Goal: Information Seeking & Learning: Learn about a topic

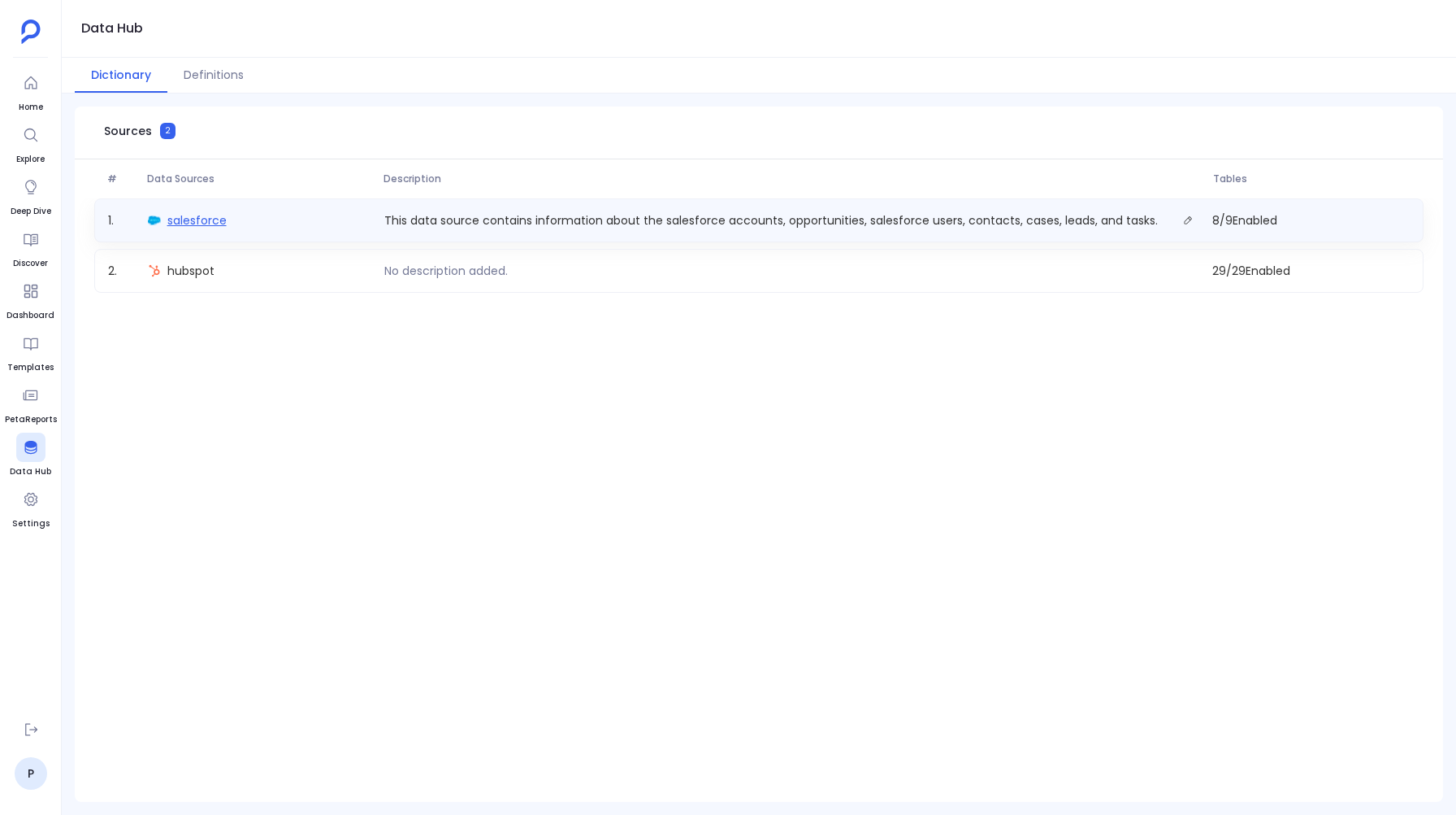
click at [203, 224] on span "salesforce" at bounding box center [197, 220] width 59 height 17
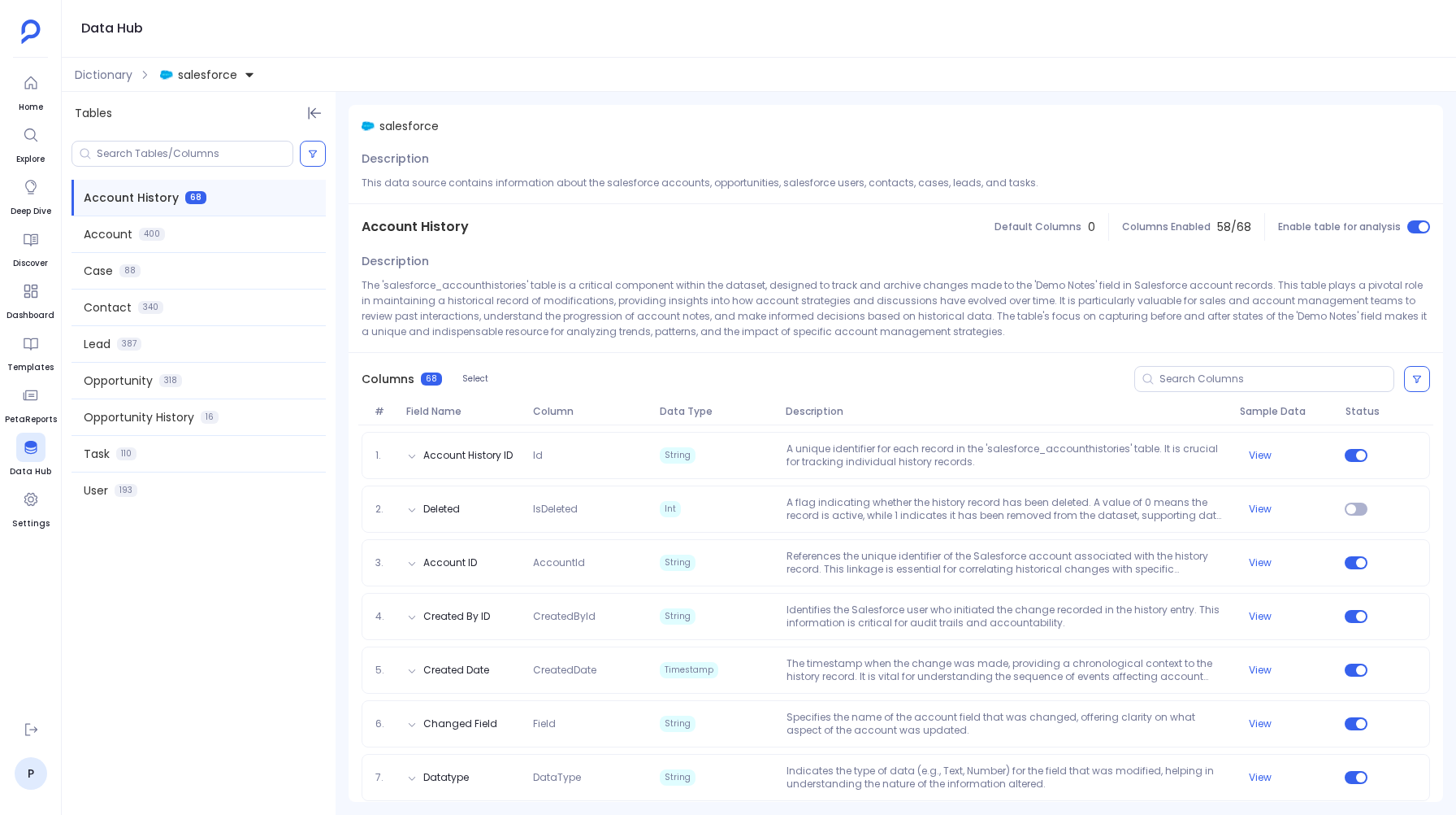
click at [248, 66] on button "salesforce" at bounding box center [207, 74] width 101 height 26
click at [285, 17] on div "Data Hub" at bounding box center [758, 28] width 1395 height 57
click at [106, 67] on span "Dictionary" at bounding box center [103, 74] width 57 height 17
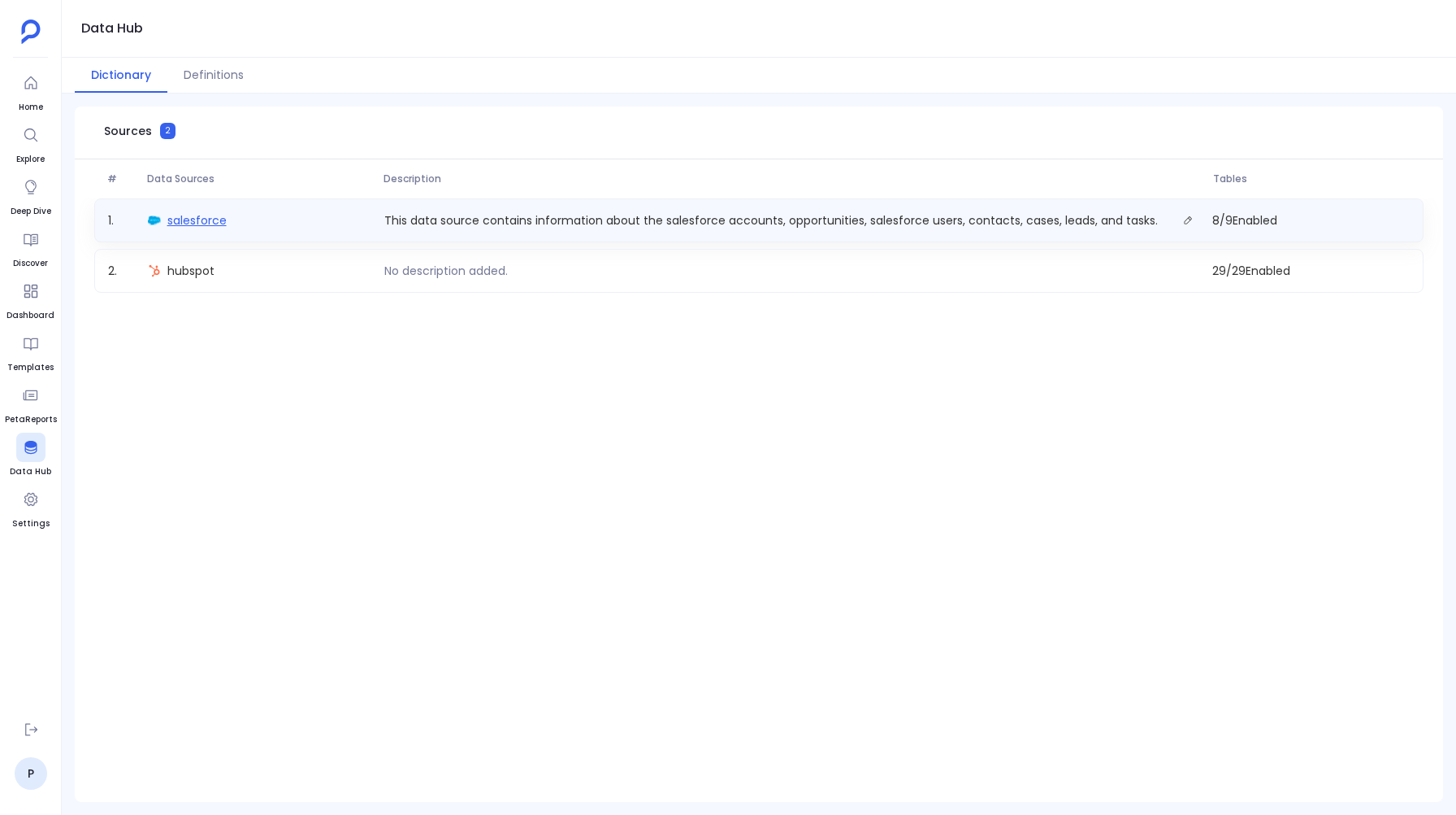
click at [188, 223] on span "salesforce" at bounding box center [197, 220] width 59 height 17
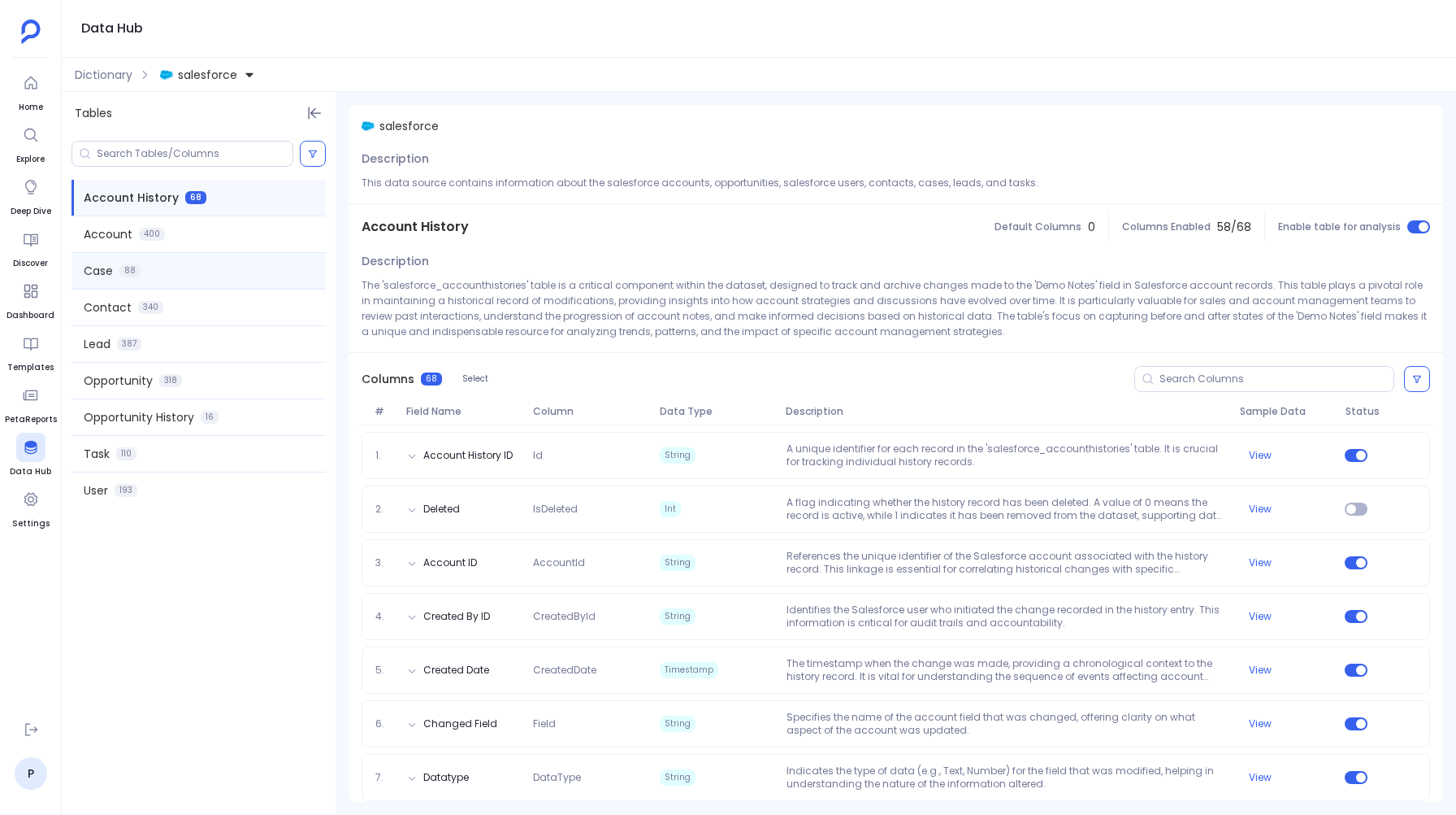
click at [108, 264] on span "Case" at bounding box center [98, 271] width 29 height 17
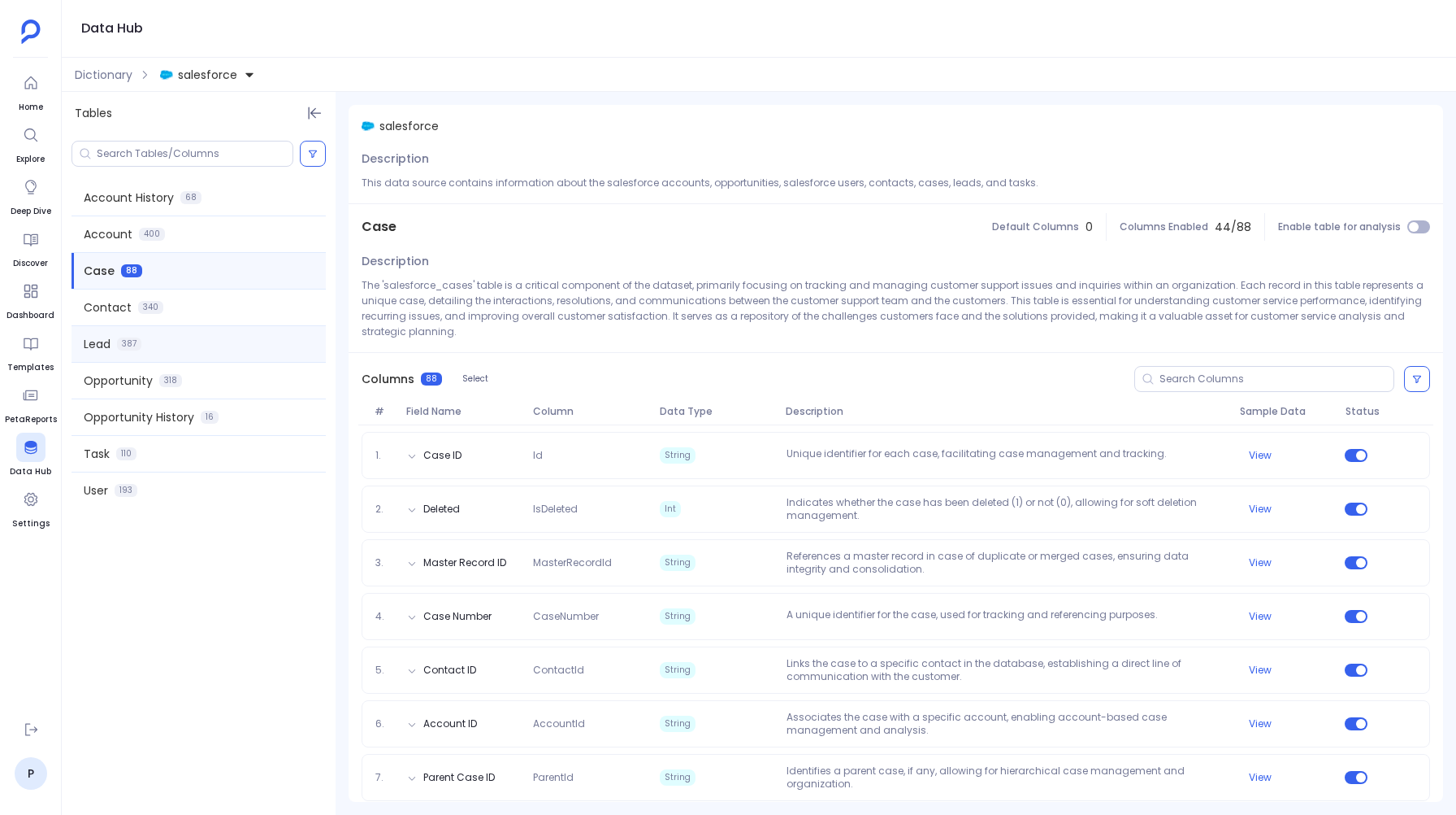
click at [101, 327] on div "Lead 387" at bounding box center [198, 344] width 254 height 36
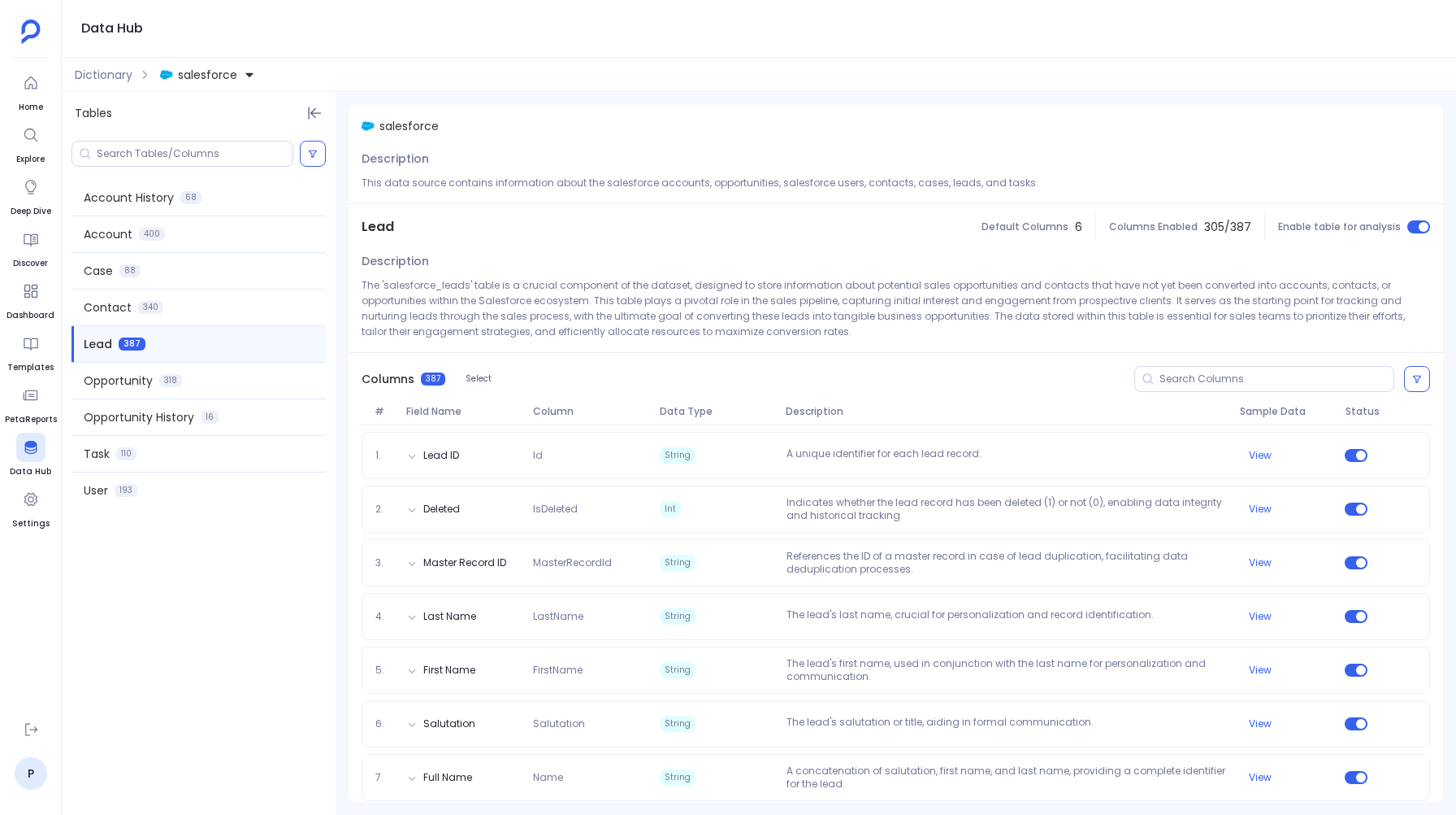
click at [228, 76] on span "salesforce" at bounding box center [207, 74] width 59 height 17
click at [205, 141] on span "hubspot" at bounding box center [218, 148] width 47 height 17
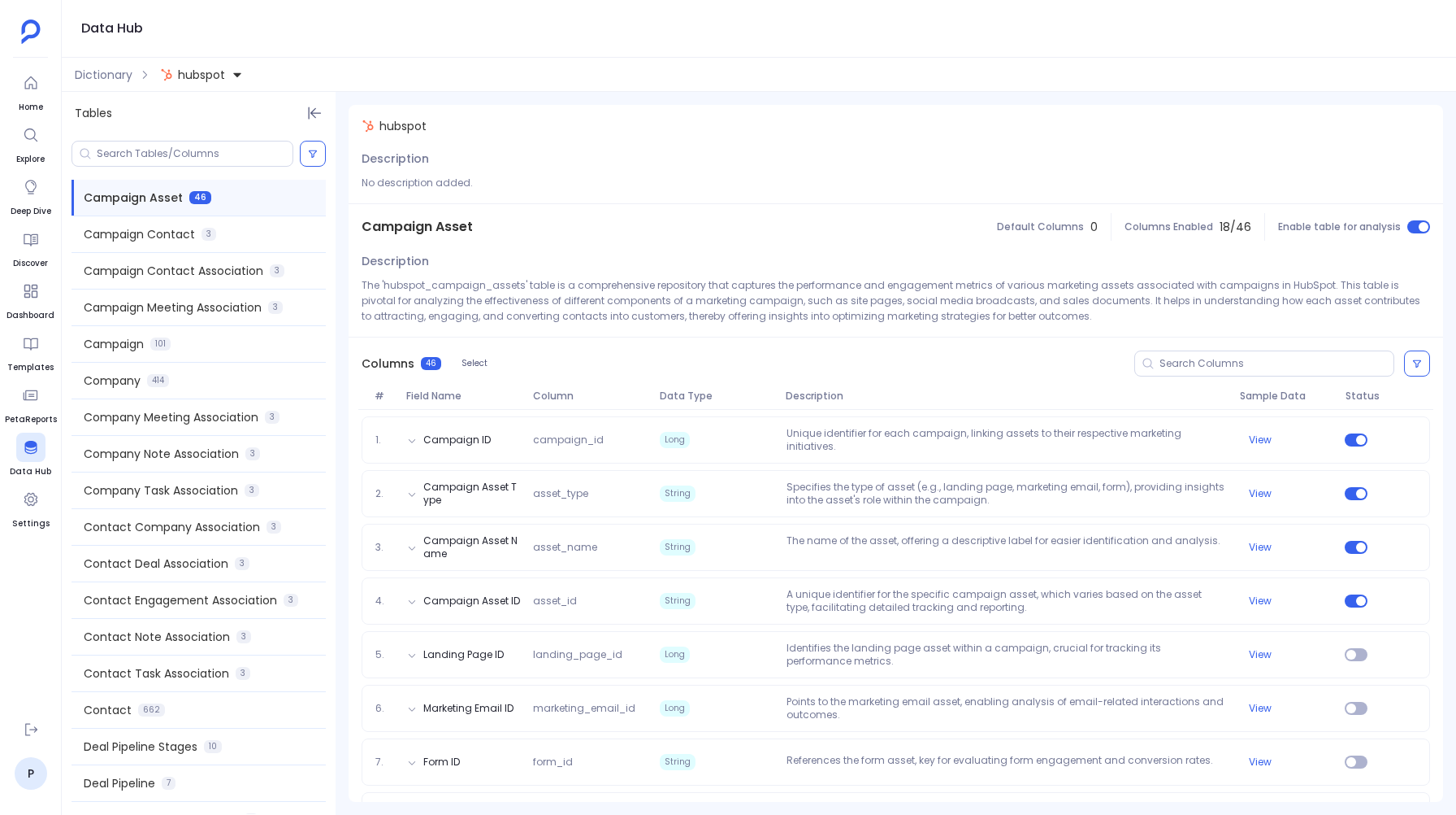
click at [197, 67] on span "hubspot" at bounding box center [201, 74] width 47 height 17
click at [200, 142] on span "salesforce" at bounding box center [224, 148] width 59 height 17
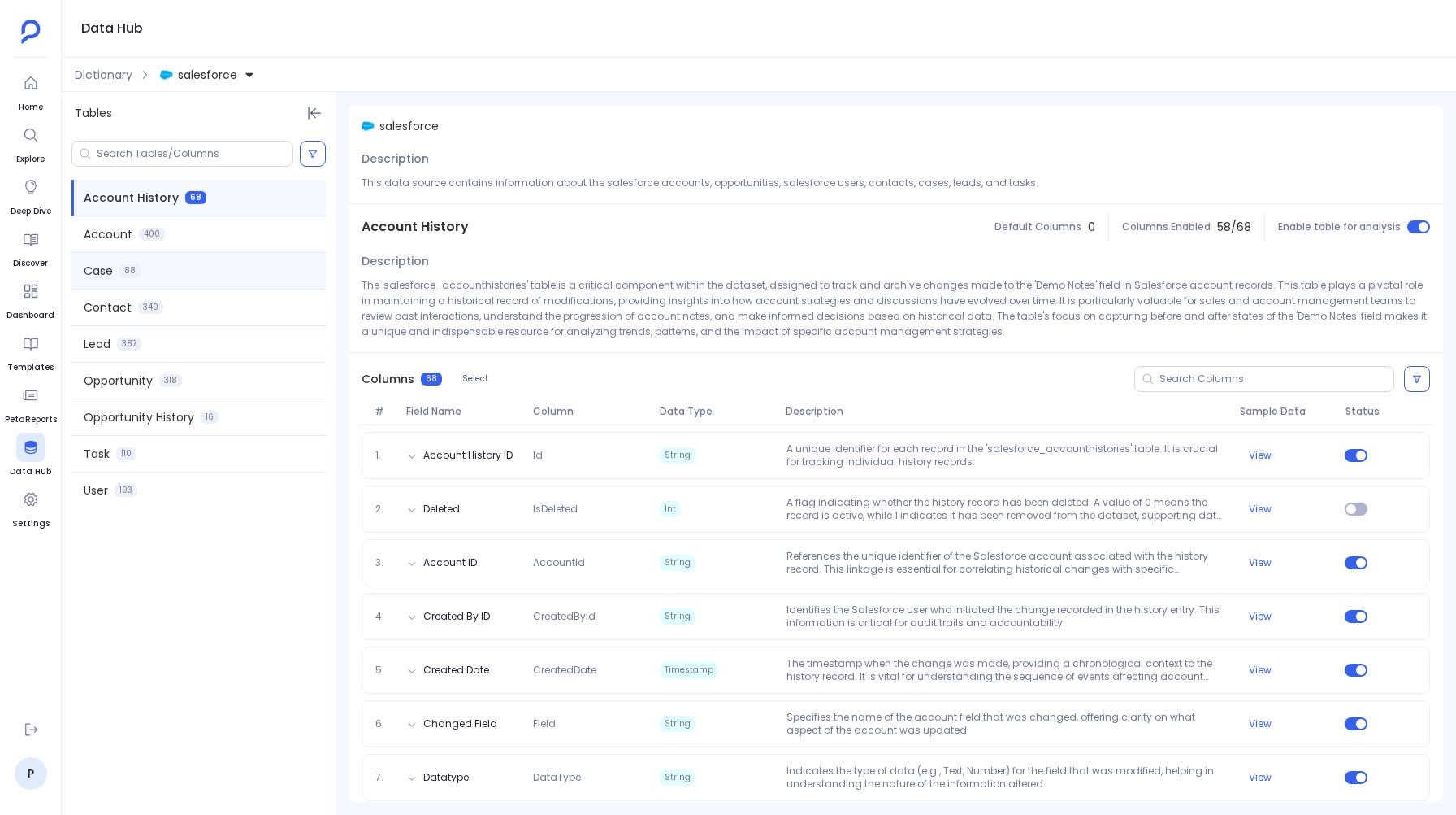
click at [111, 266] on span "Case" at bounding box center [98, 271] width 29 height 17
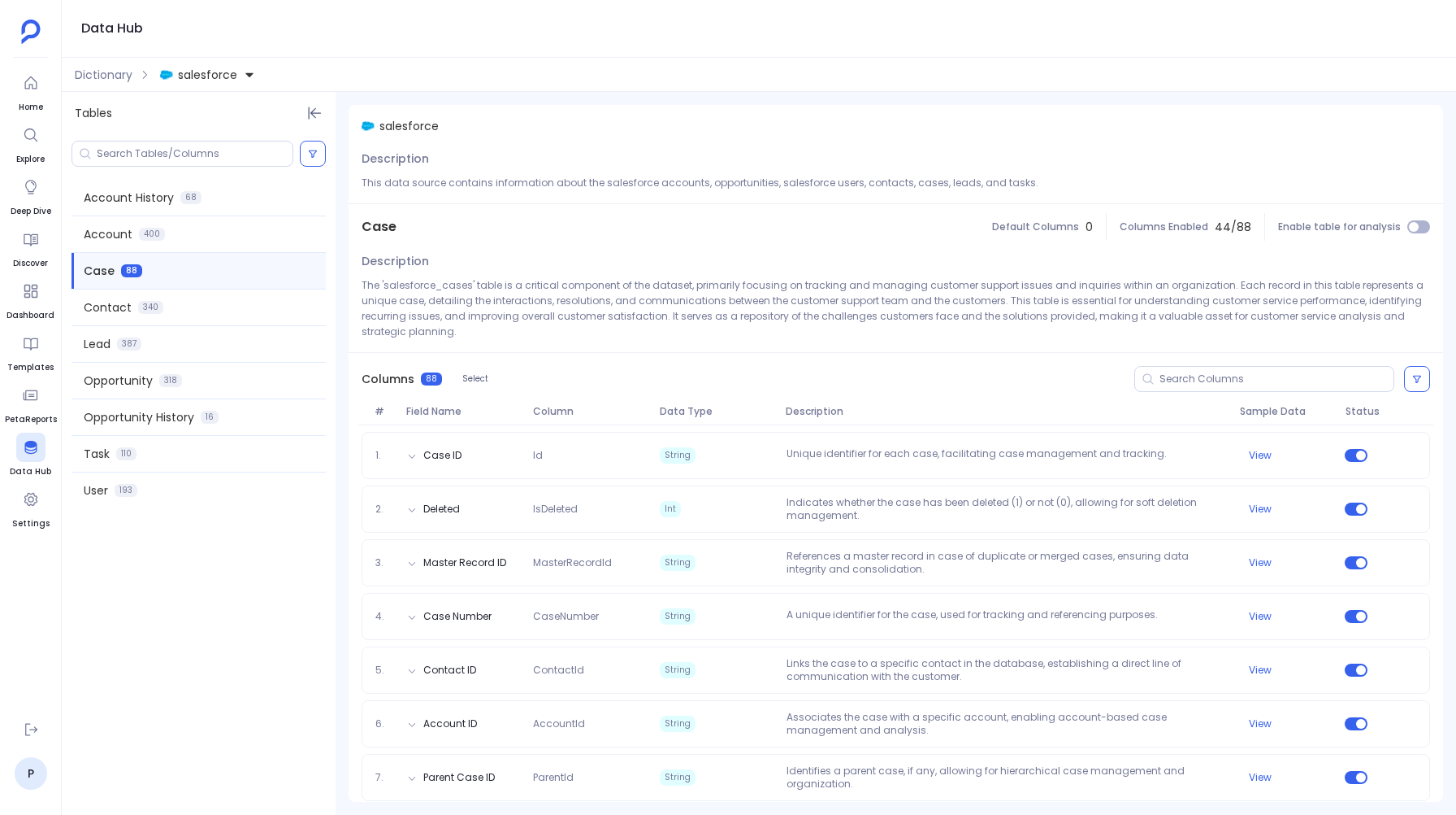
click at [195, 75] on span "salesforce" at bounding box center [207, 74] width 59 height 17
click at [216, 140] on span "hubspot" at bounding box center [218, 148] width 47 height 17
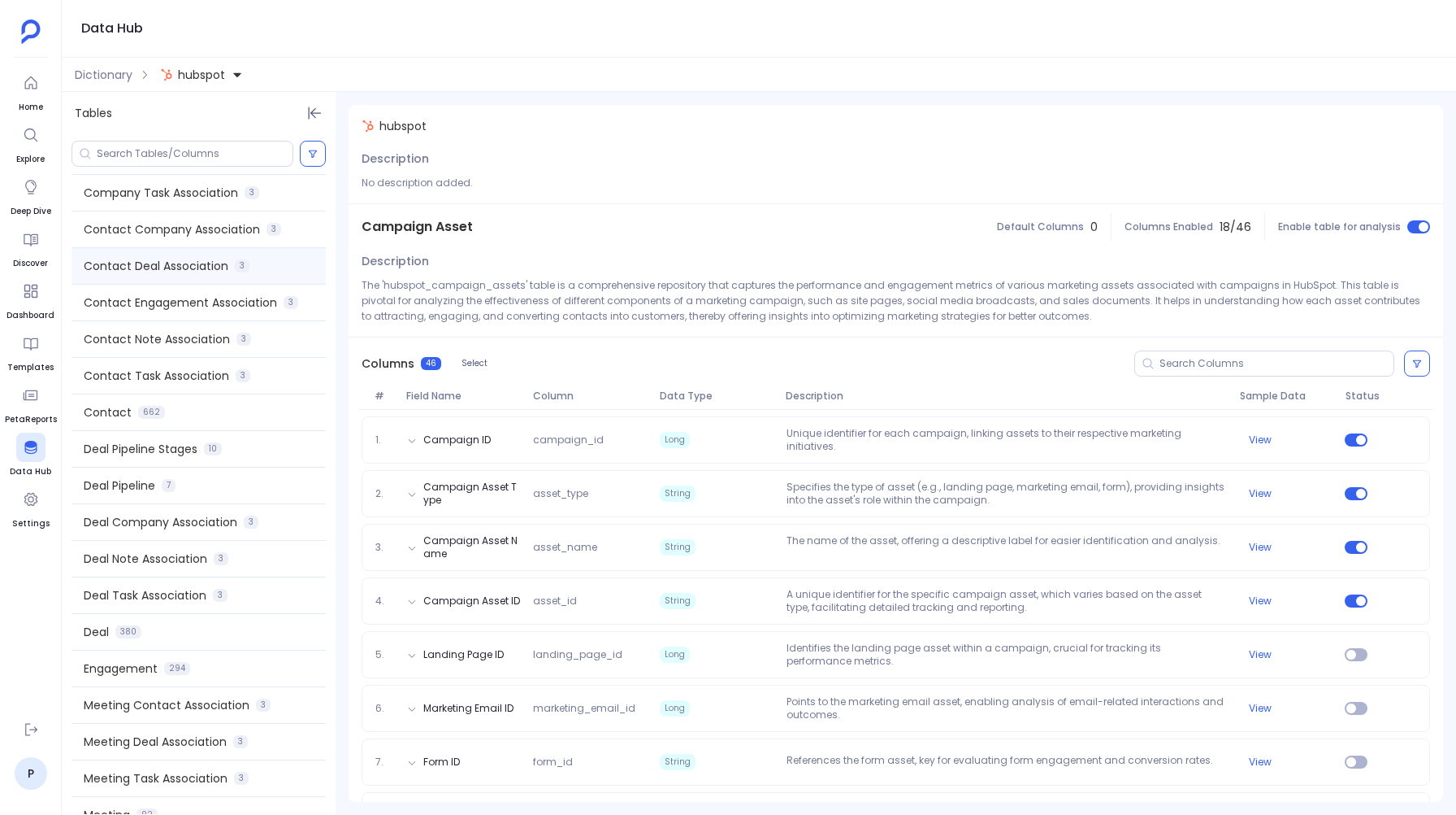
scroll to position [432, 0]
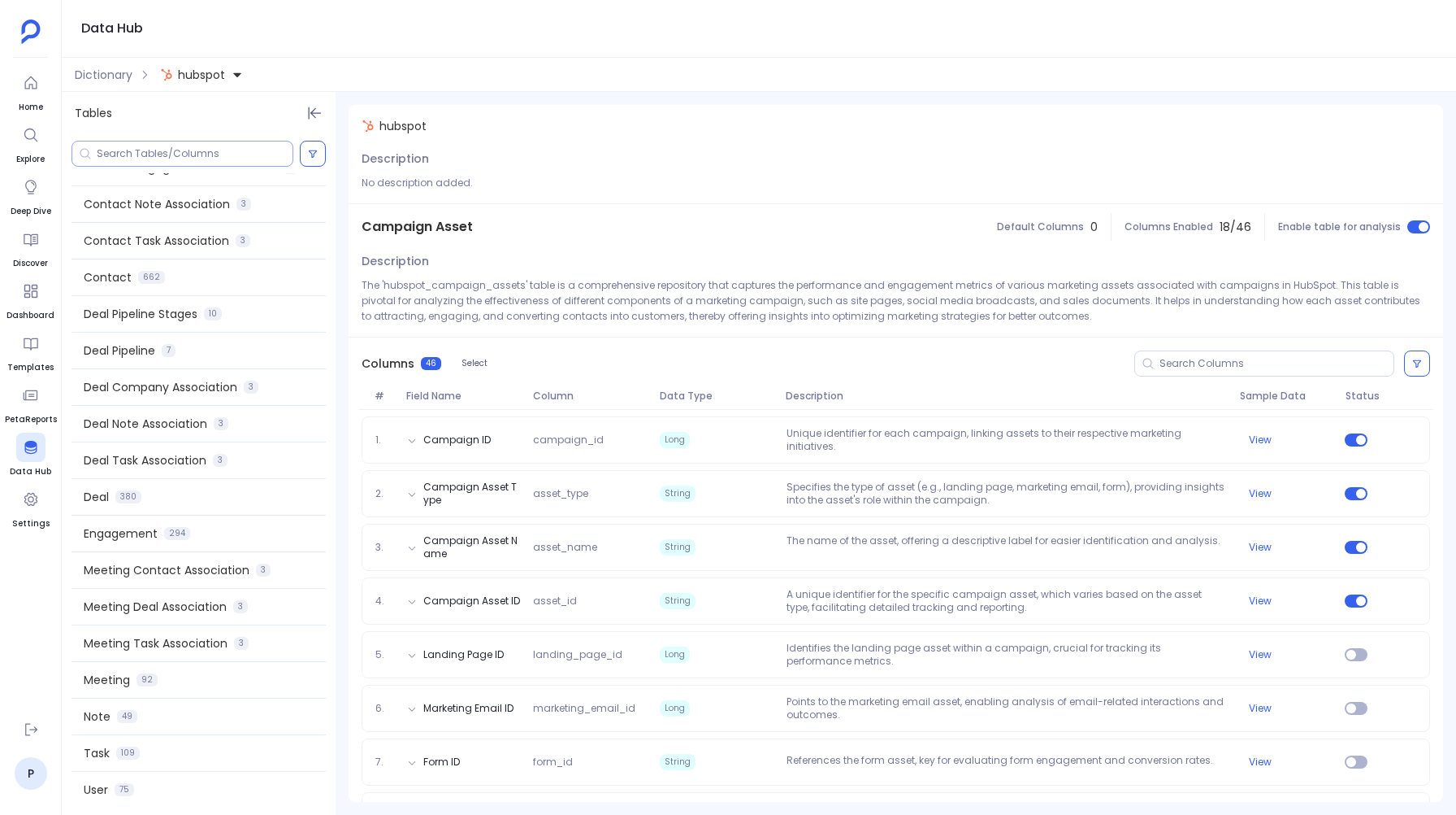
click at [110, 156] on input at bounding box center [194, 153] width 196 height 13
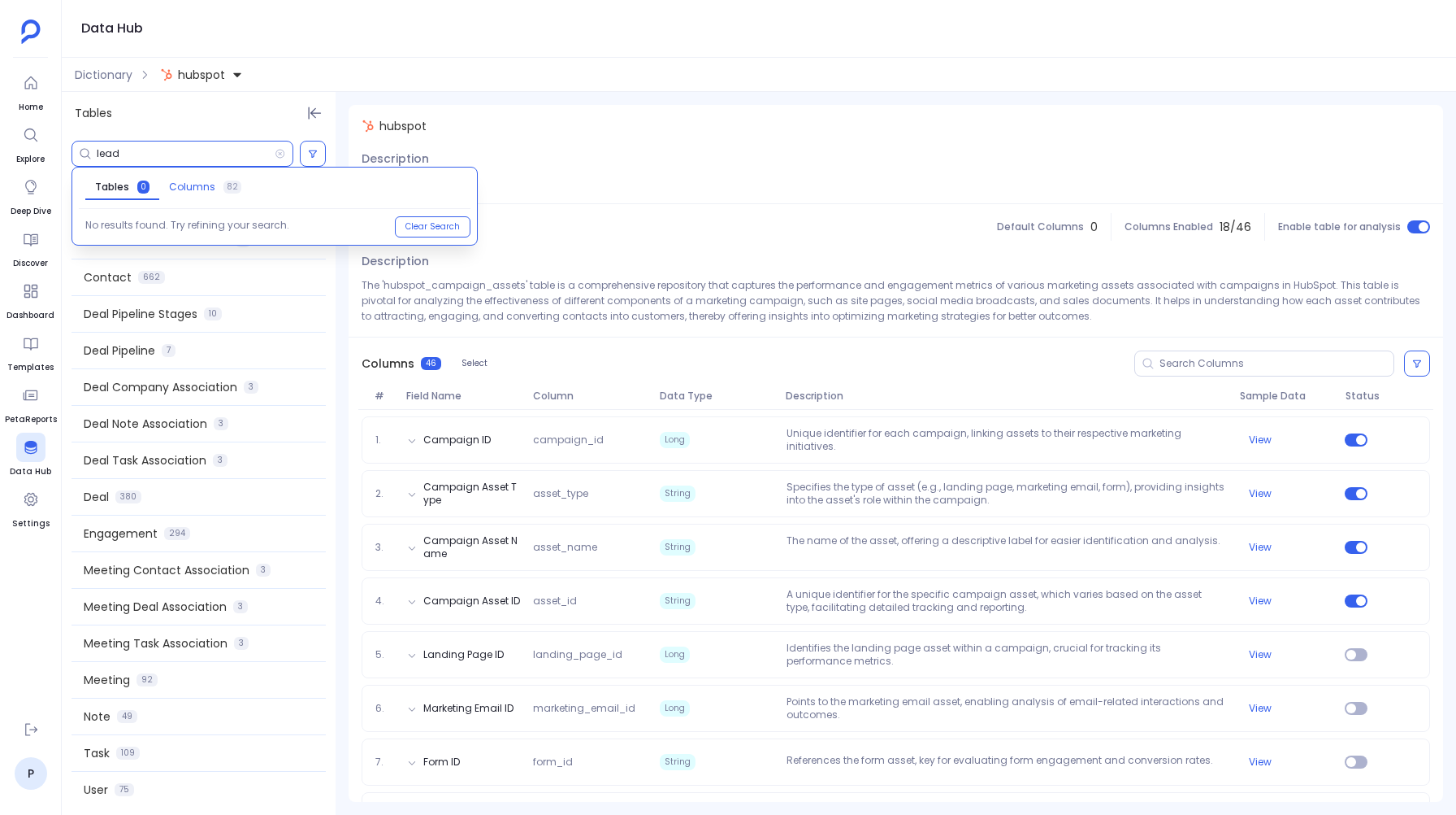
type input "lead"
click at [199, 185] on span "Columns" at bounding box center [193, 186] width 47 height 13
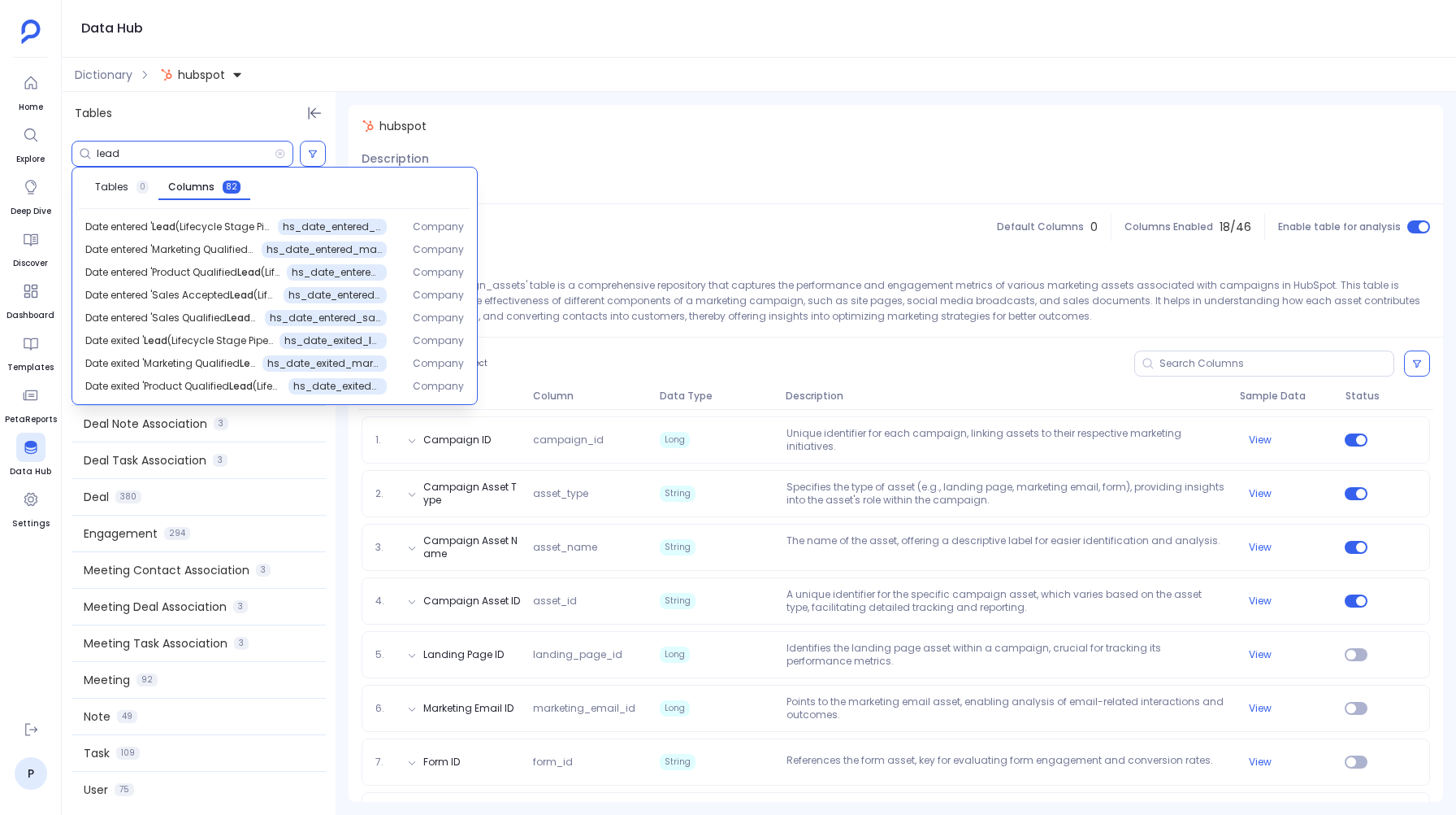
click at [540, 13] on div "Data Hub" at bounding box center [758, 28] width 1395 height 57
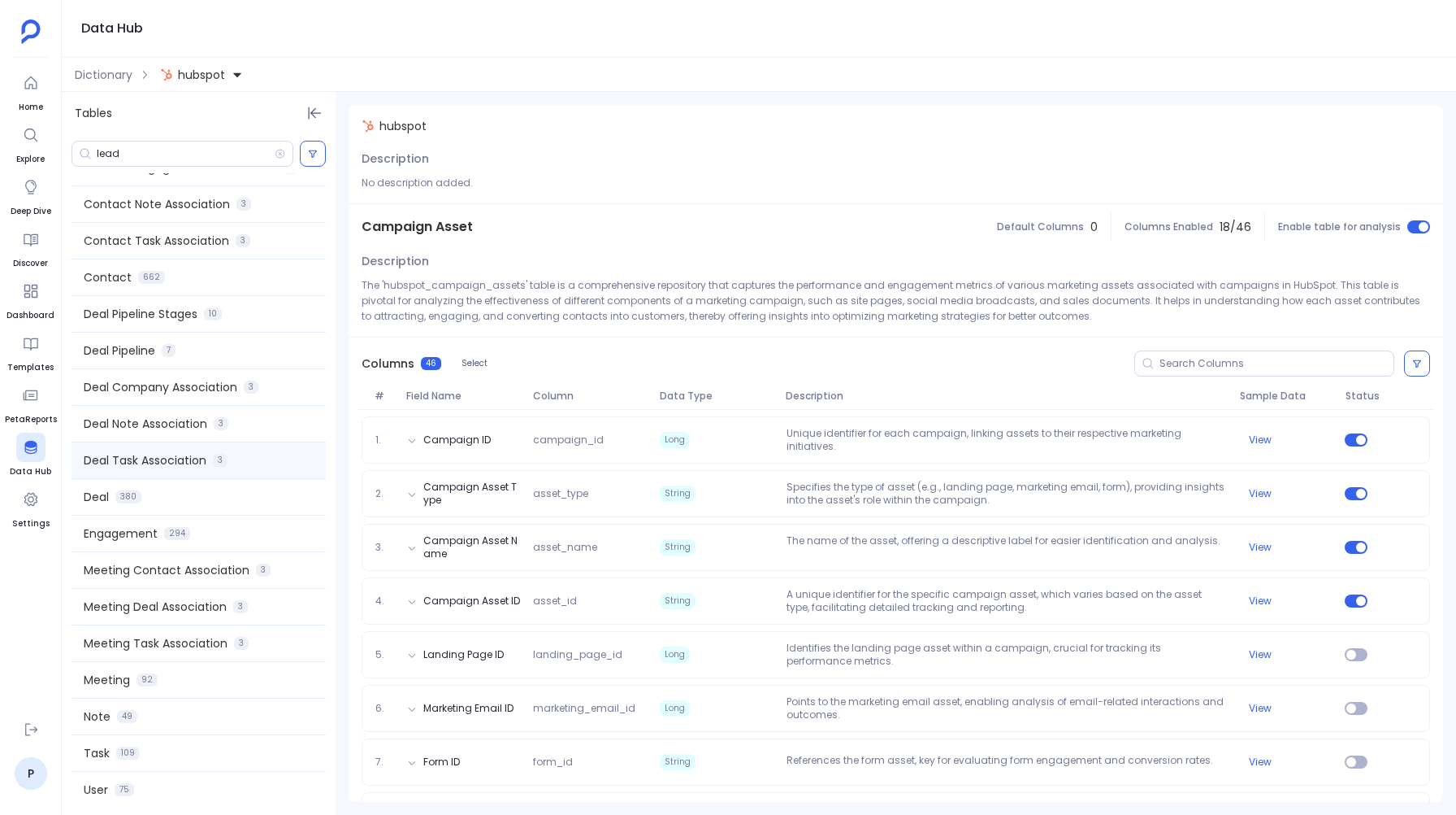
scroll to position [0, 0]
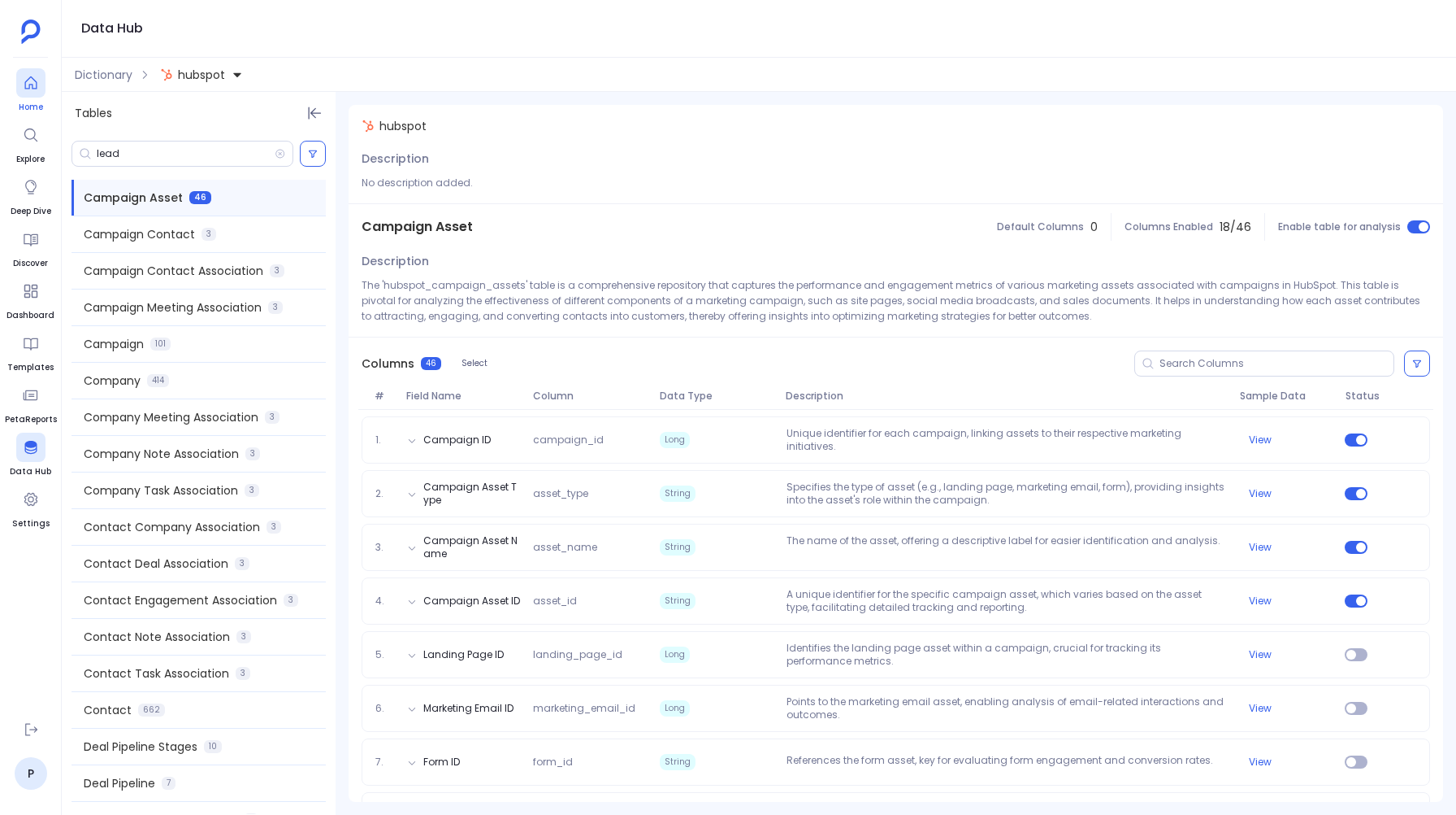
click at [20, 86] on div at bounding box center [31, 83] width 29 height 29
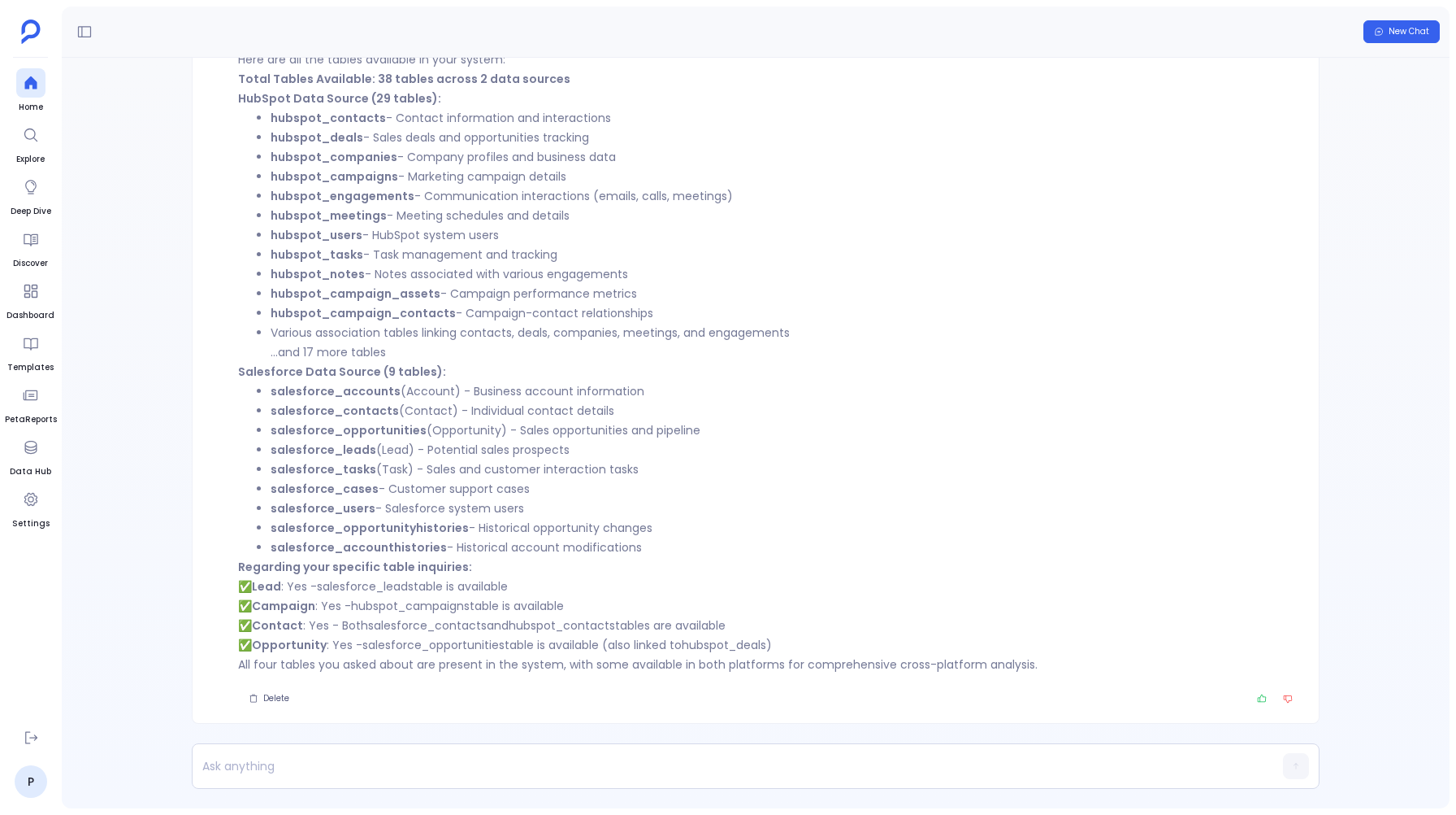
scroll to position [-119, 0]
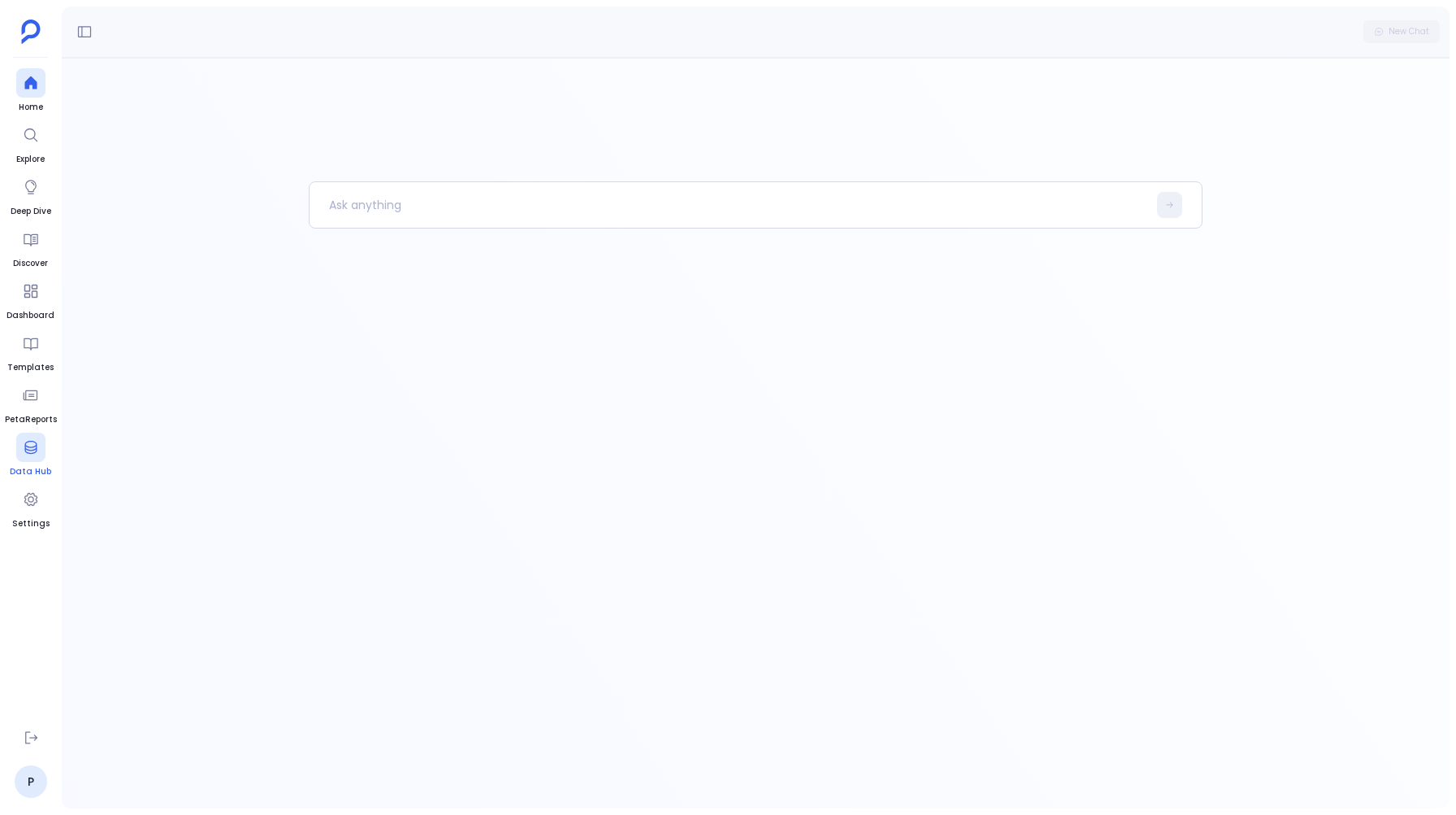
click at [32, 461] on div at bounding box center [31, 447] width 29 height 29
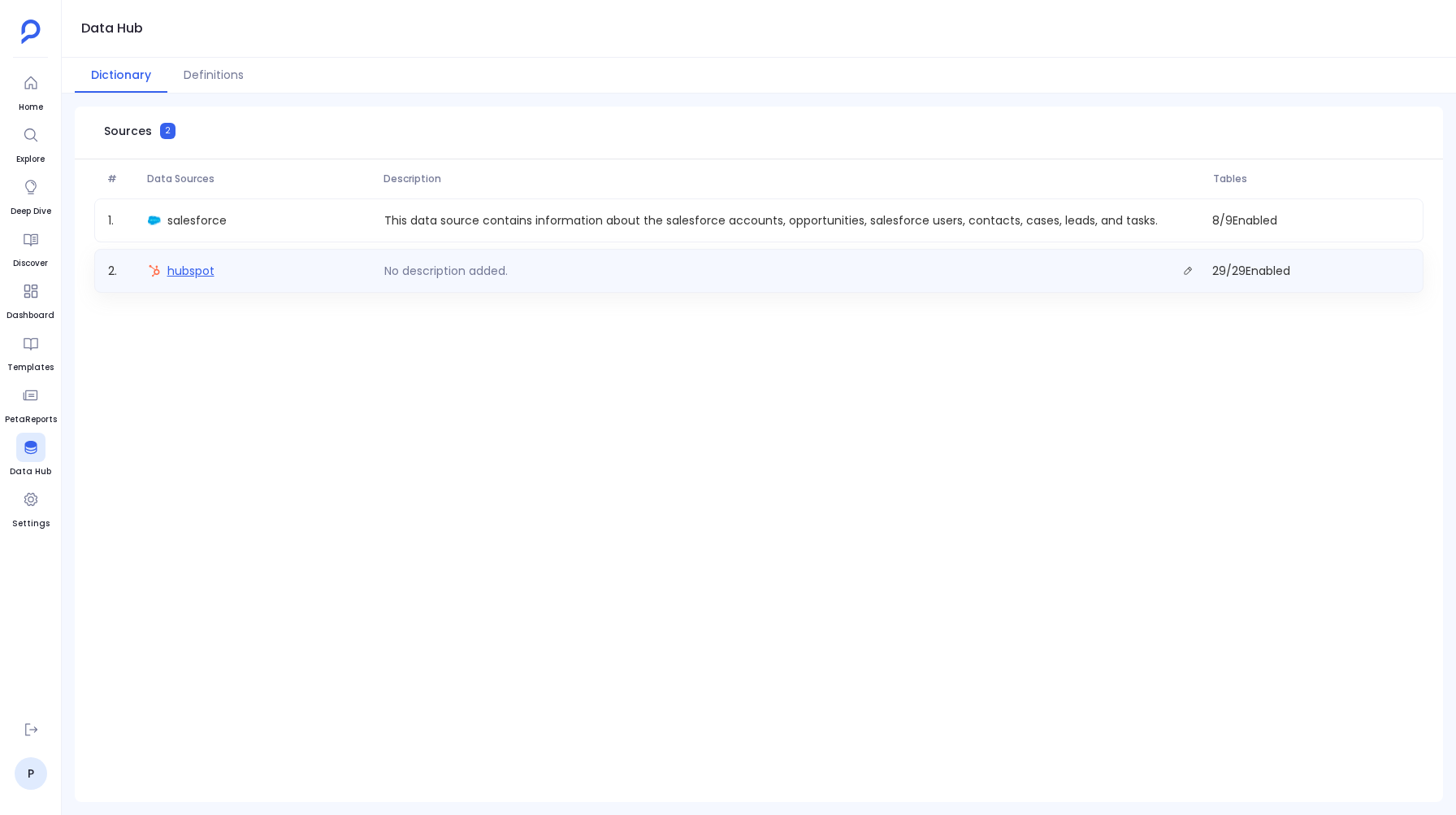
click at [190, 265] on span "hubspot" at bounding box center [191, 271] width 47 height 17
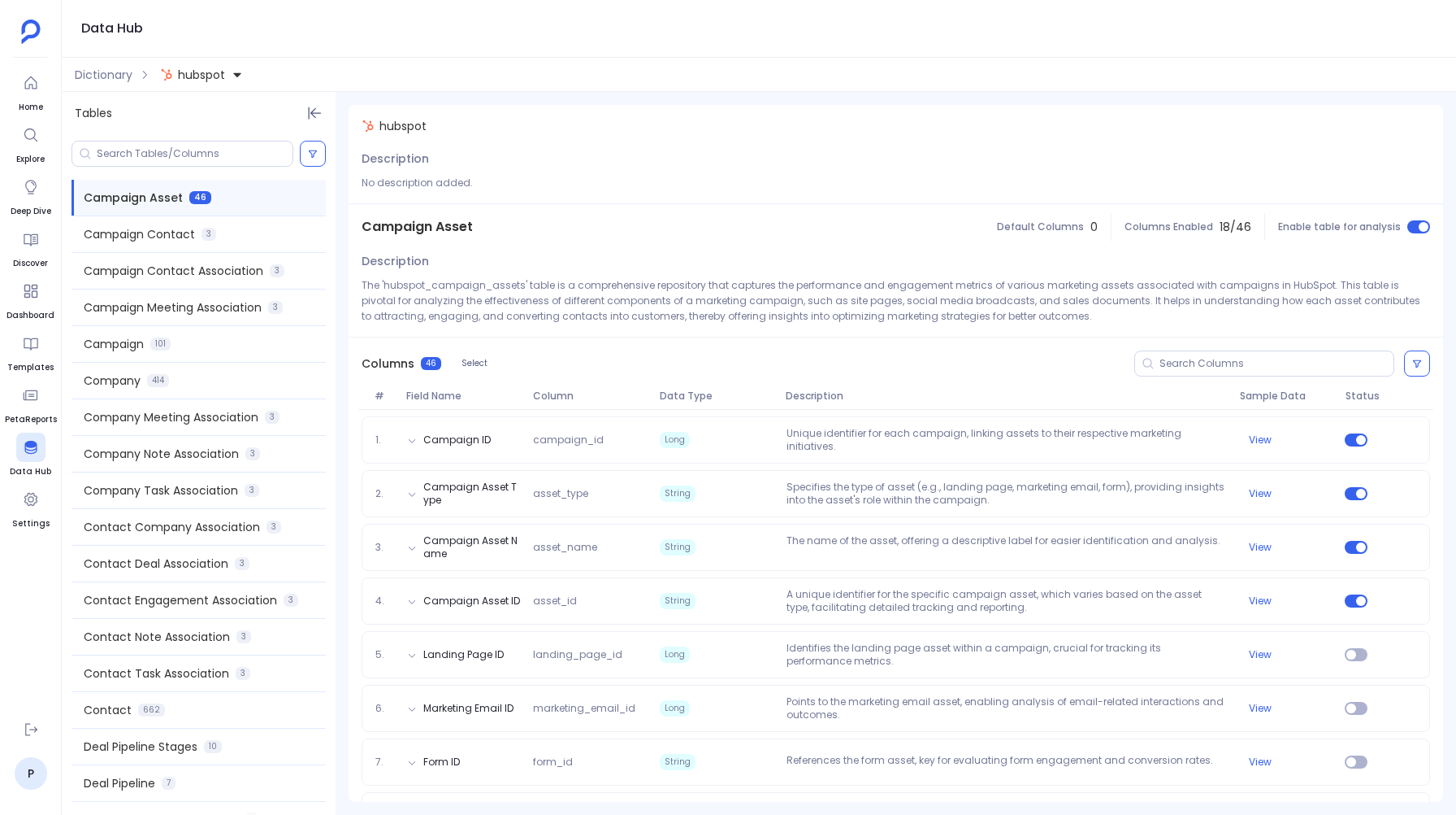
click at [200, 78] on span "hubspot" at bounding box center [201, 74] width 47 height 17
click at [213, 145] on span "salesforce" at bounding box center [224, 148] width 59 height 17
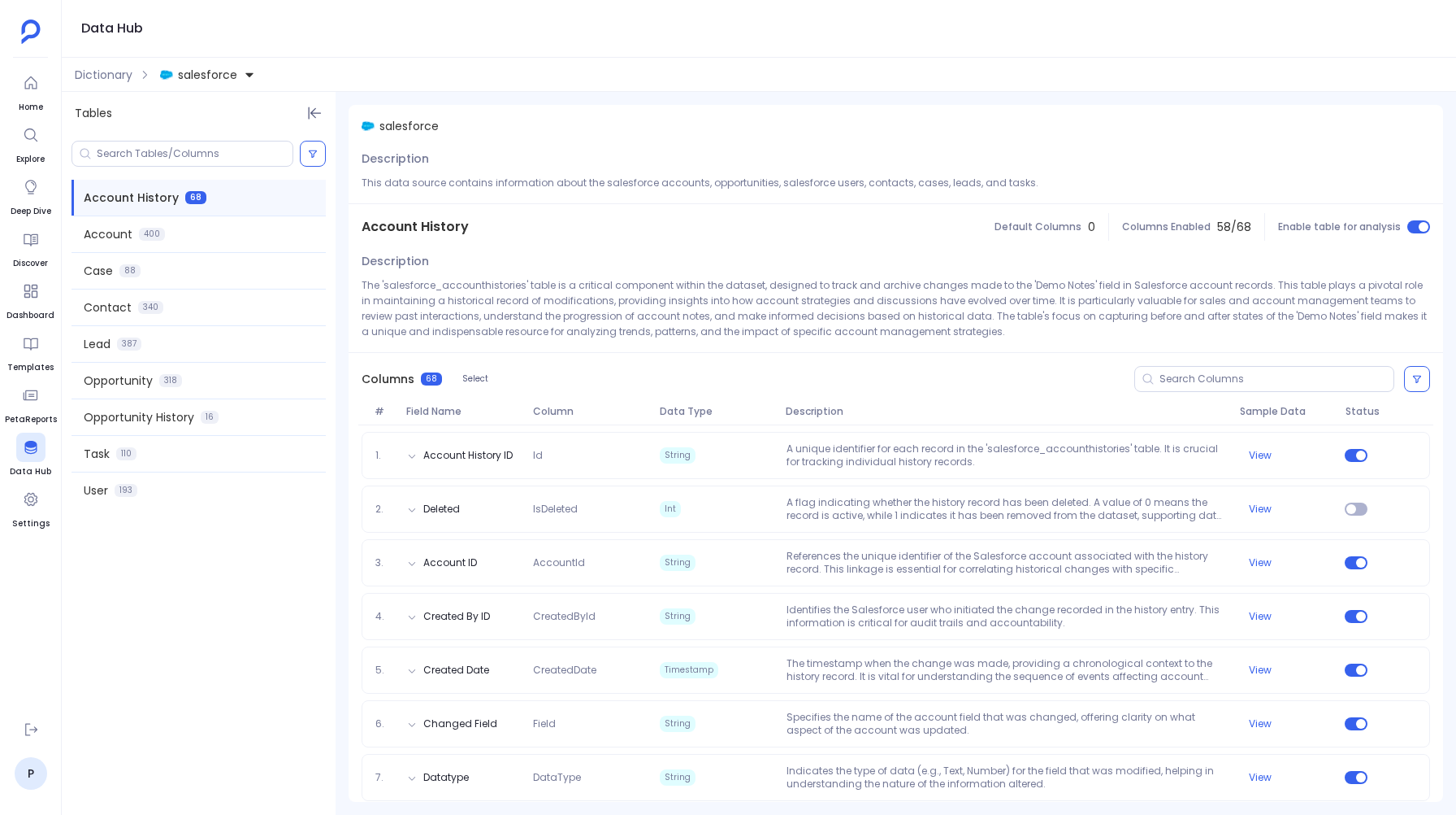
click at [217, 71] on span "salesforce" at bounding box center [207, 74] width 59 height 17
click at [256, 110] on div "salesforce" at bounding box center [279, 113] width 237 height 36
click at [213, 410] on div "Opportunity History 16" at bounding box center [198, 417] width 254 height 36
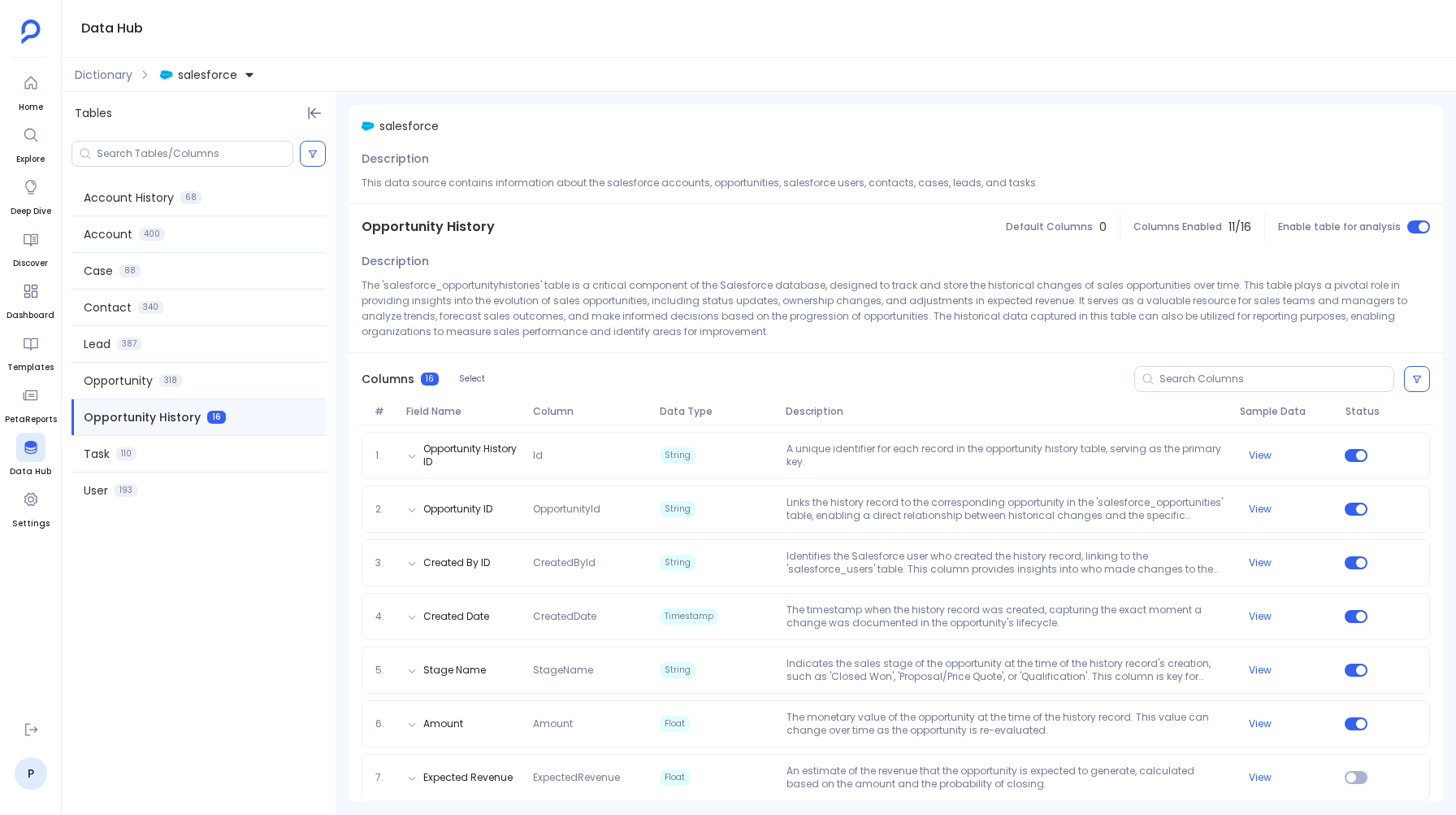
click at [198, 65] on button "salesforce" at bounding box center [207, 74] width 101 height 26
click at [219, 148] on span "hubspot" at bounding box center [218, 148] width 47 height 17
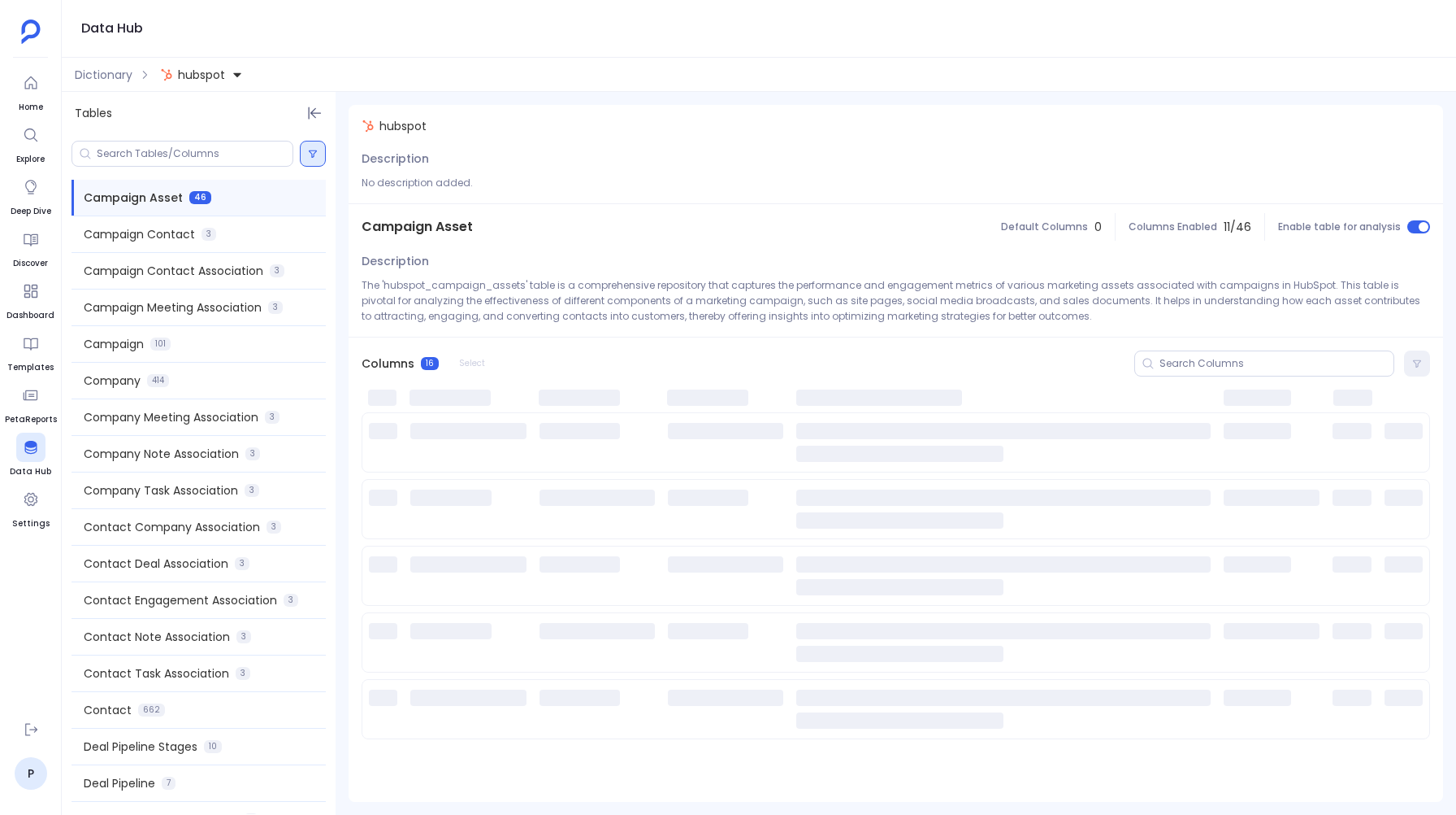
click at [312, 151] on icon at bounding box center [312, 154] width 10 height 10
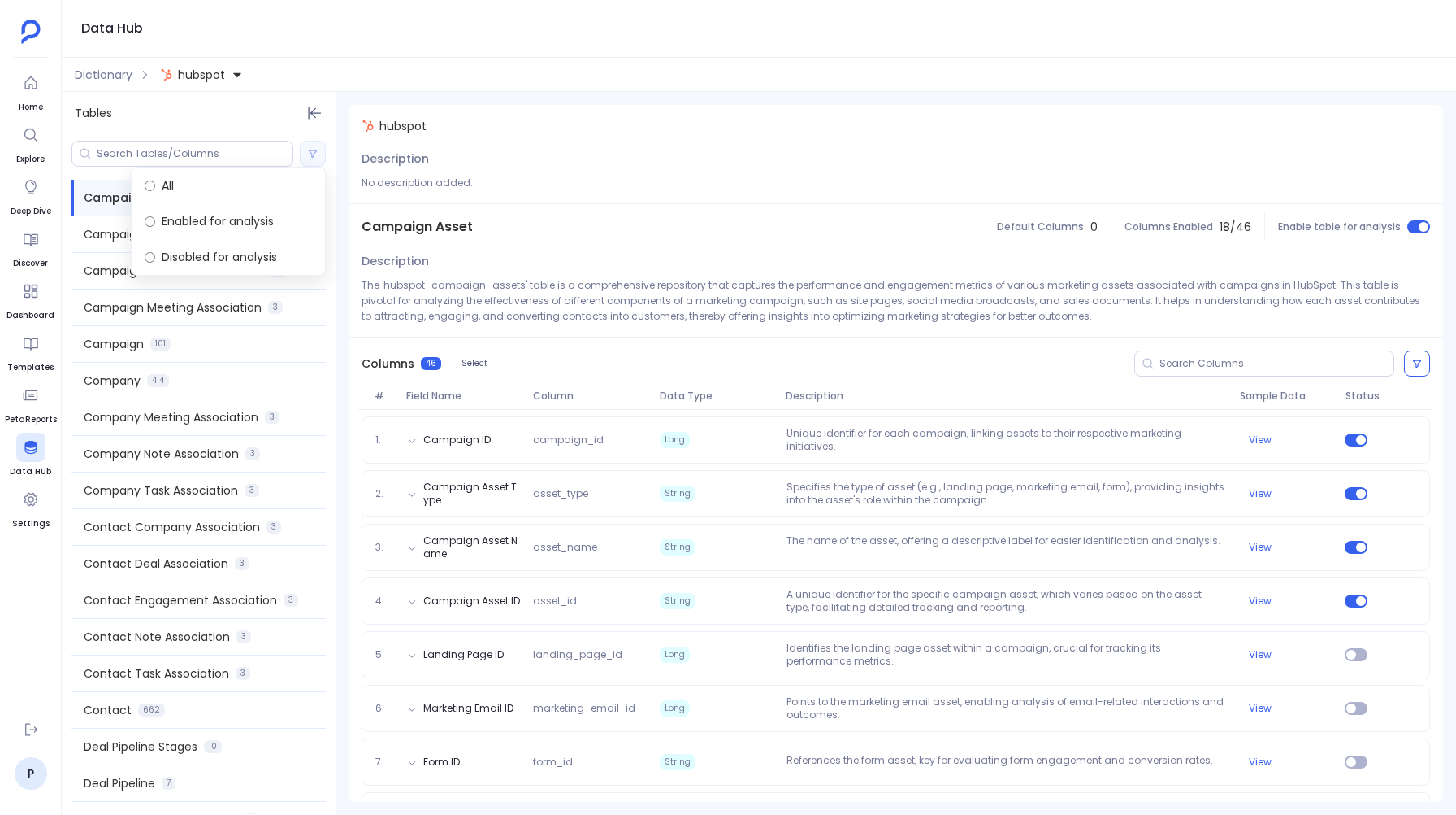
click at [201, 108] on div "Tables" at bounding box center [198, 112] width 273 height 42
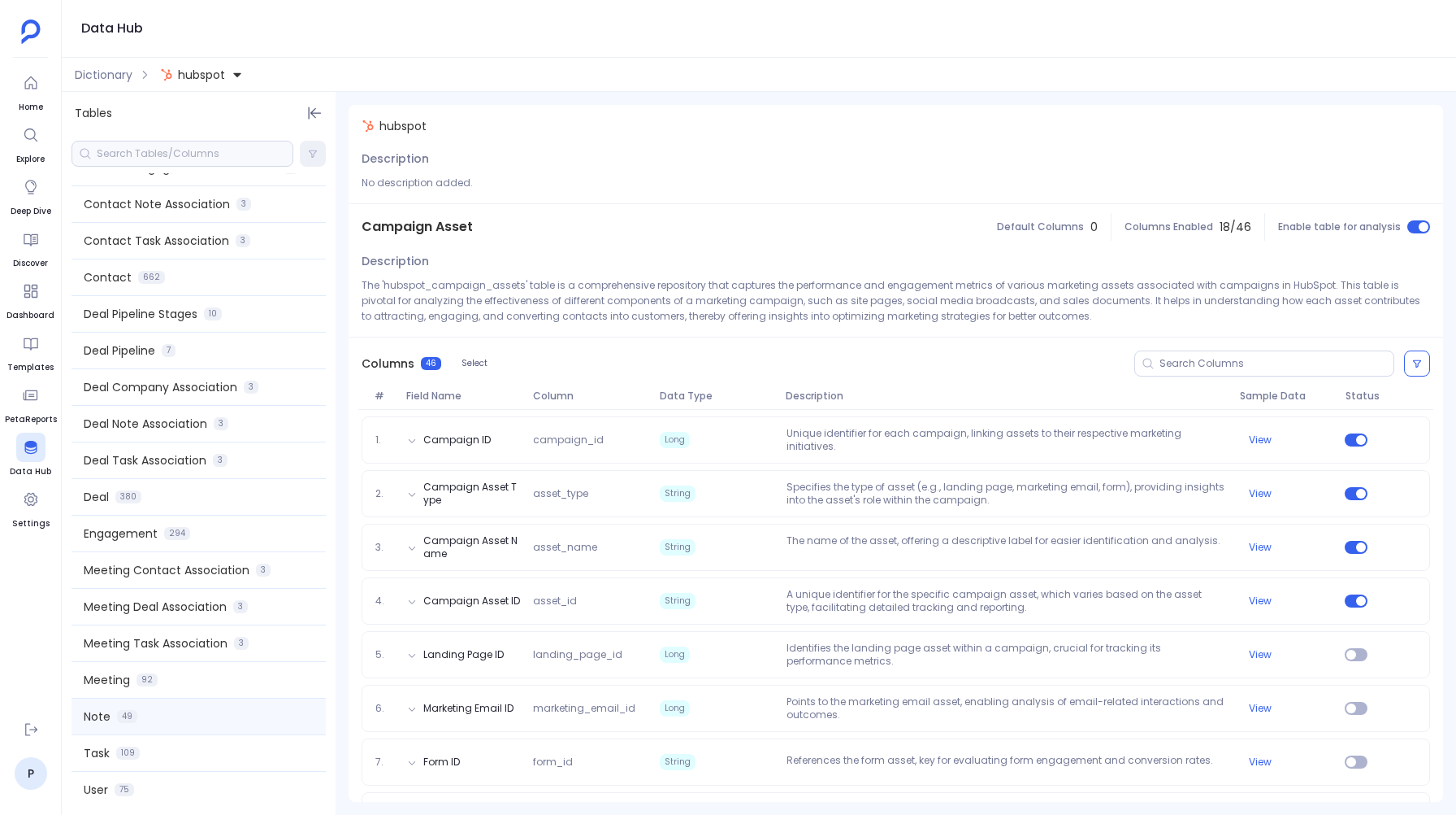
click at [148, 708] on div "Note 49" at bounding box center [198, 716] width 254 height 36
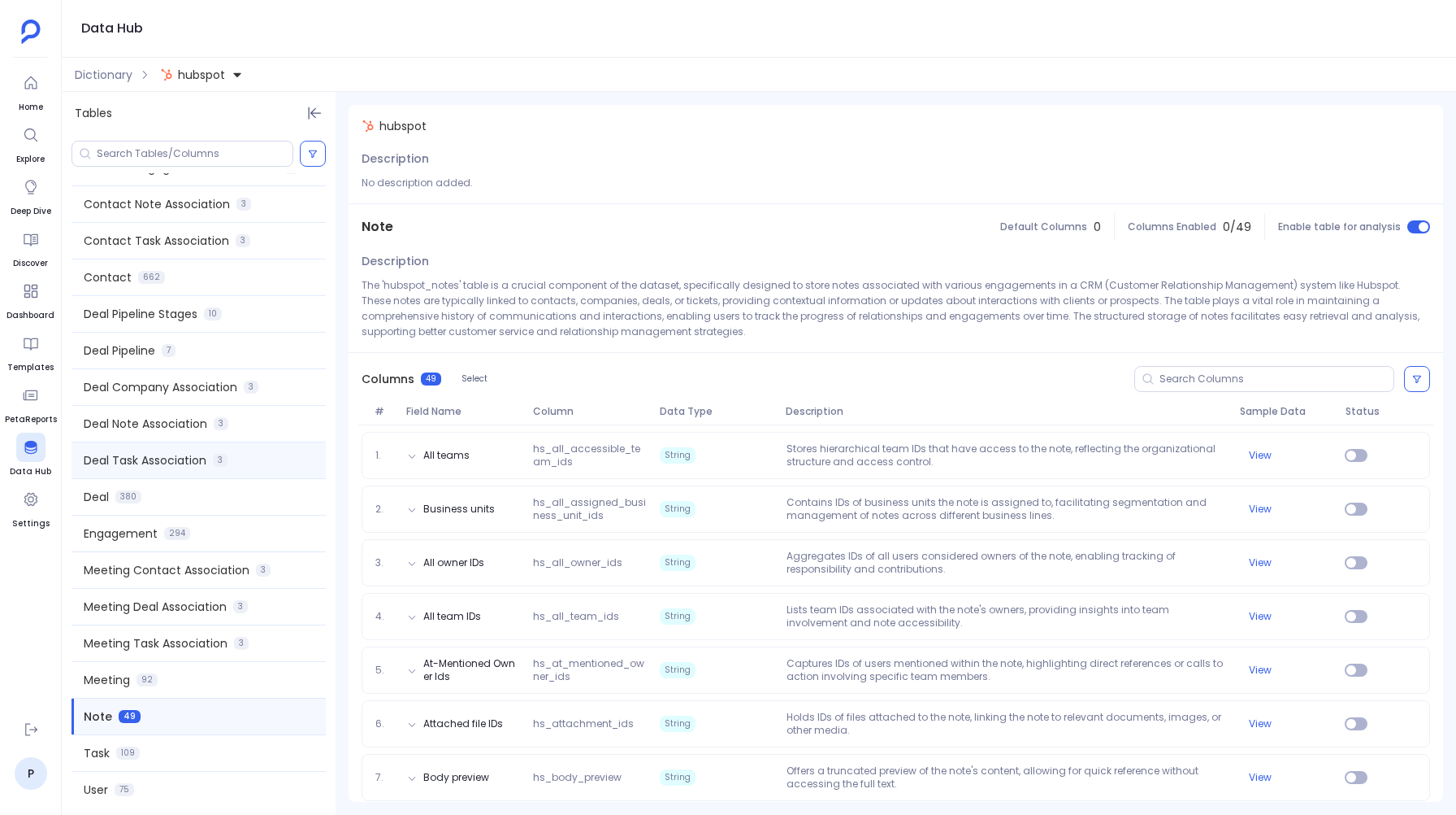
scroll to position [0, 0]
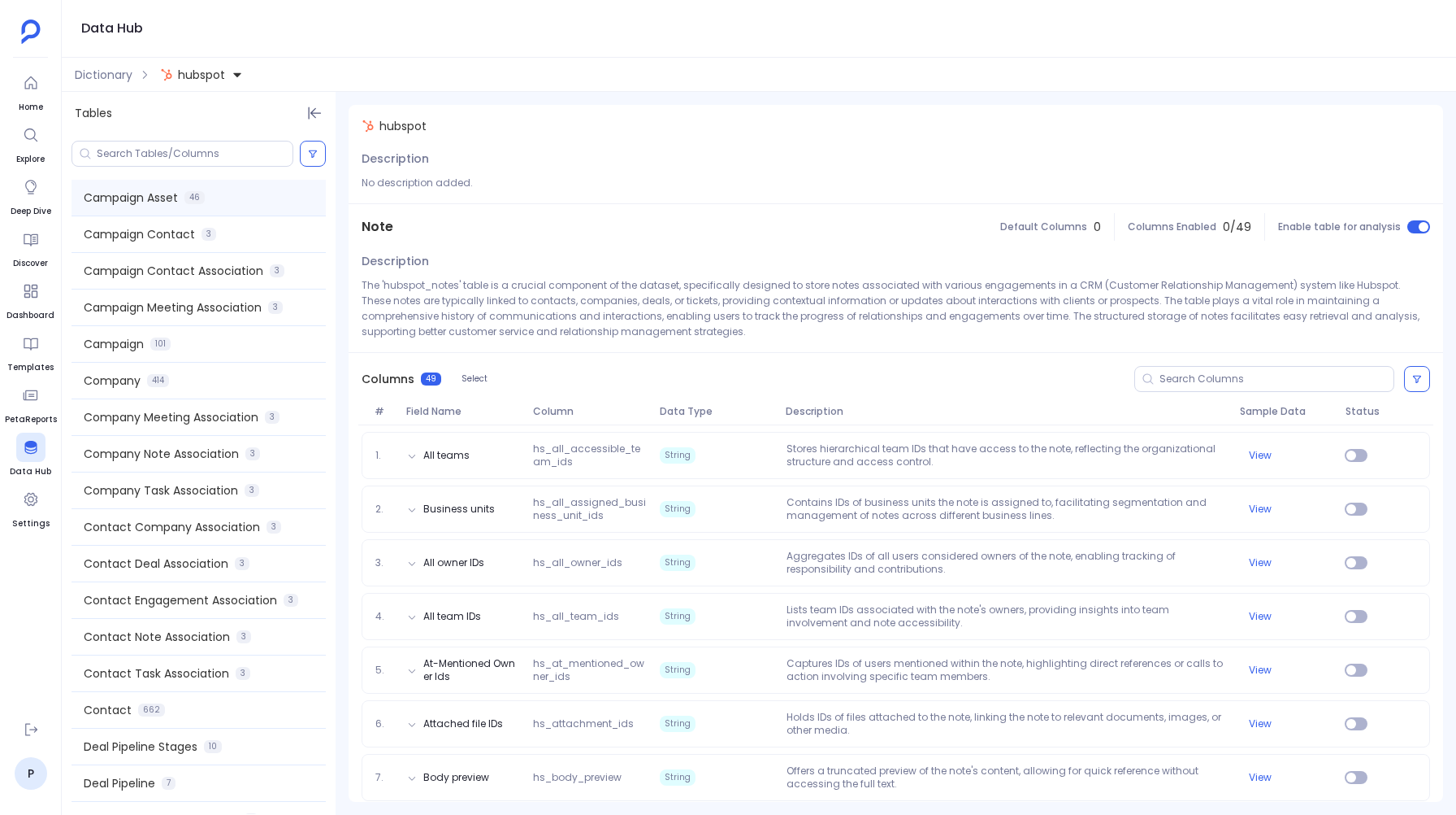
click at [135, 191] on span "Campaign Asset" at bounding box center [130, 198] width 94 height 17
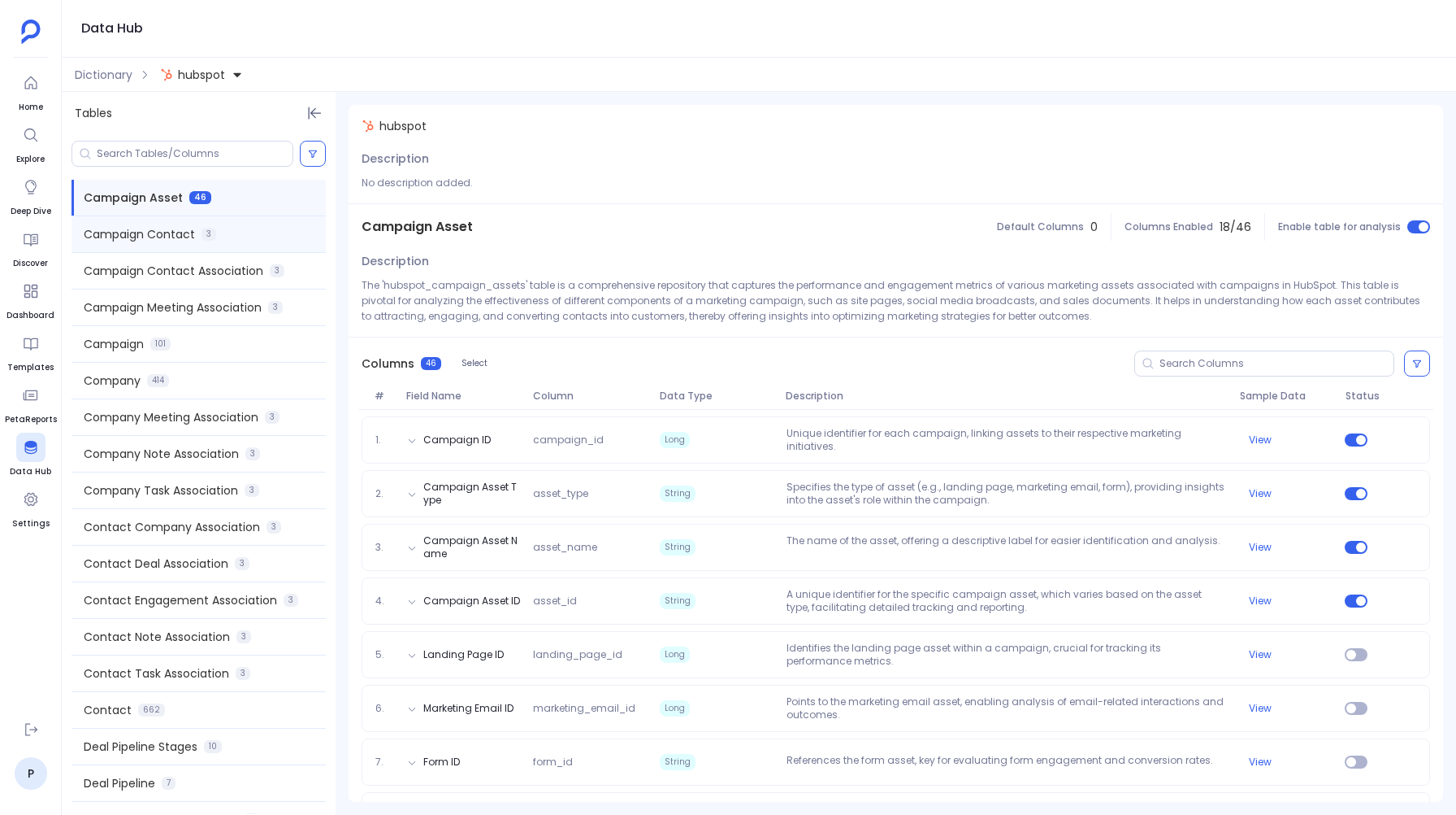
click at [175, 219] on div "Campaign Contact 3" at bounding box center [198, 234] width 254 height 36
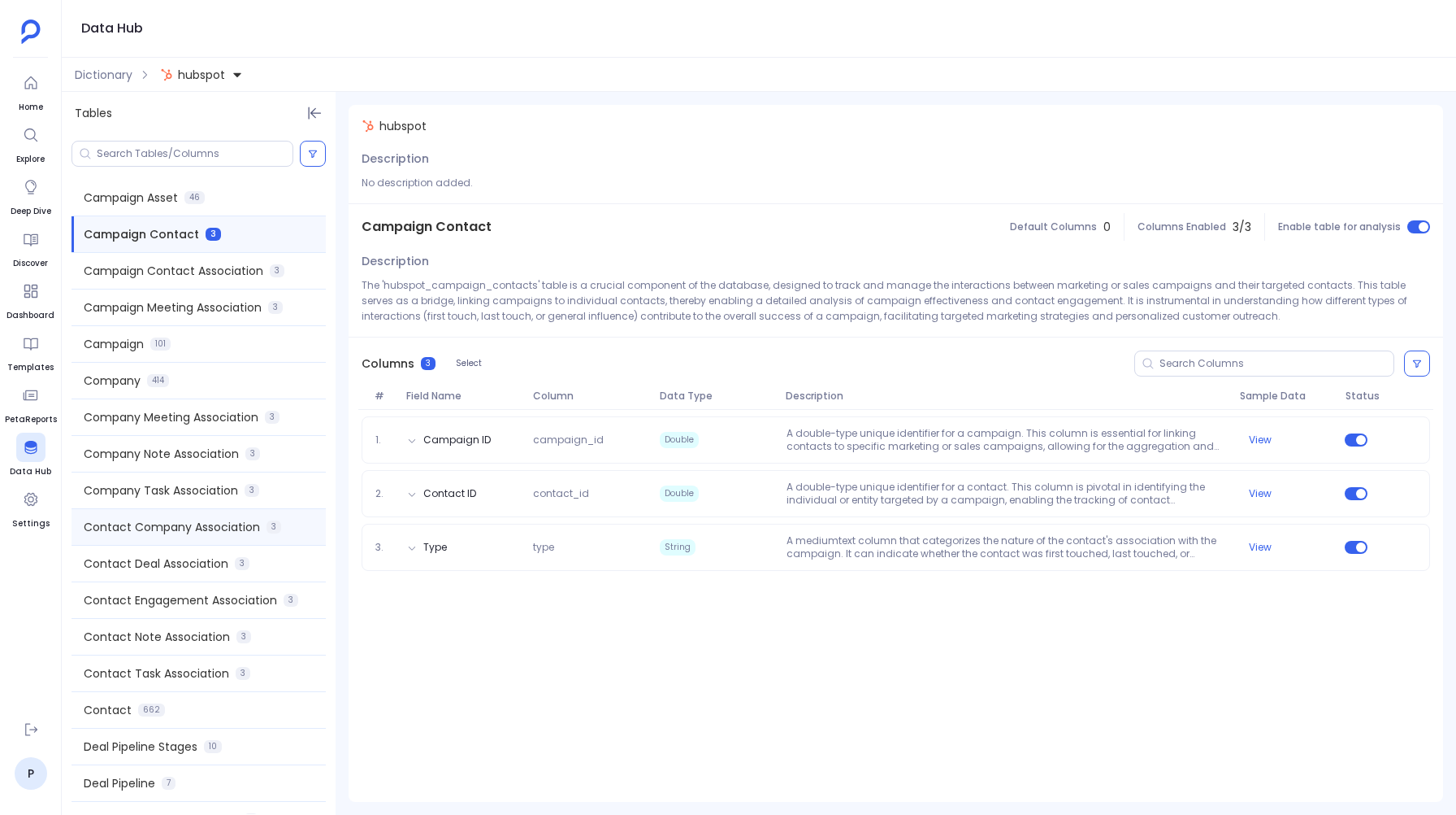
click at [147, 523] on span "Contact Company Association" at bounding box center [171, 527] width 176 height 17
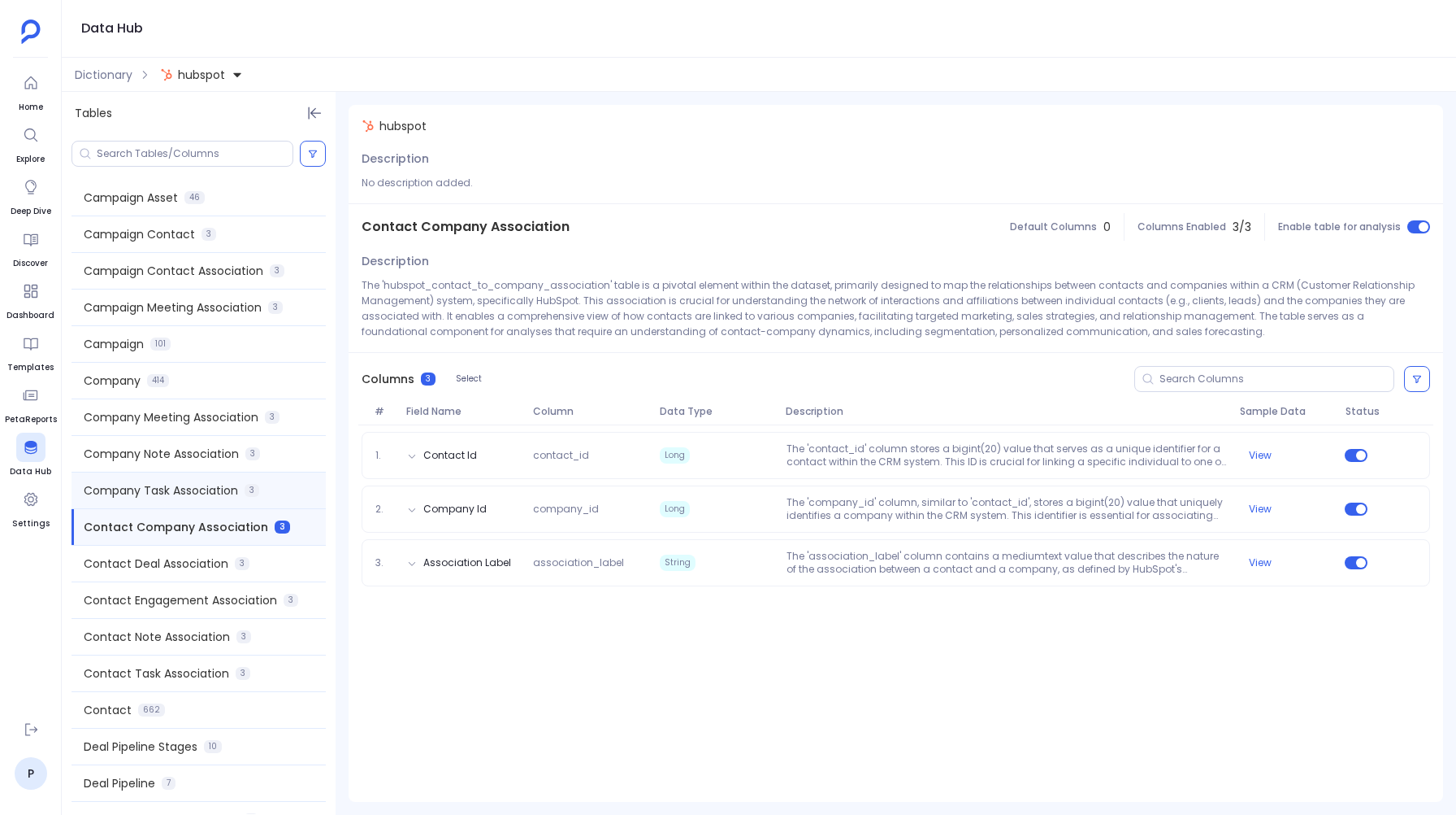
click at [148, 491] on span "Company Task Association" at bounding box center [161, 490] width 155 height 17
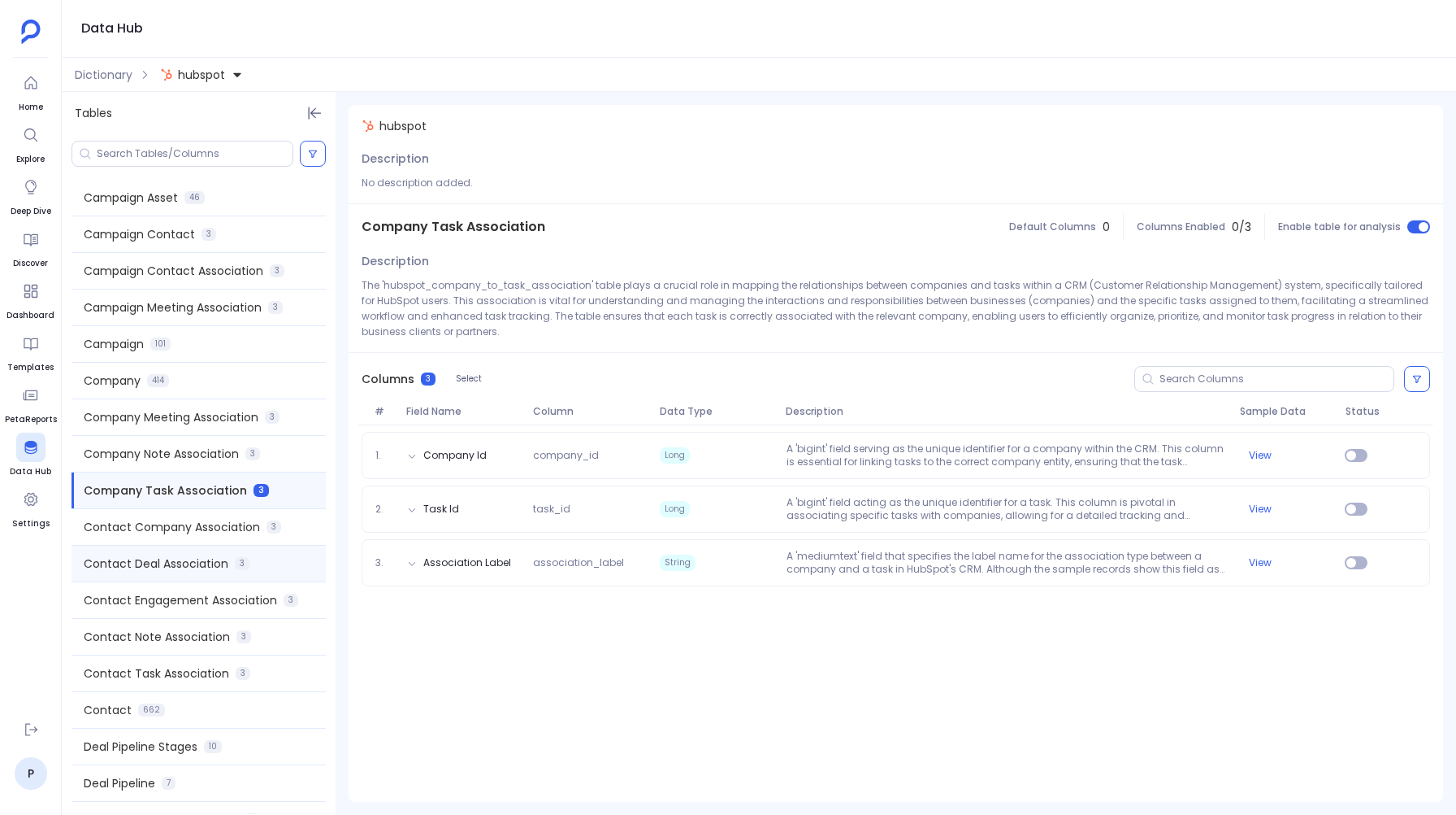
click at [145, 570] on span "Contact Deal Association" at bounding box center [156, 563] width 145 height 17
click at [156, 416] on span "Company Meeting Association" at bounding box center [171, 417] width 175 height 17
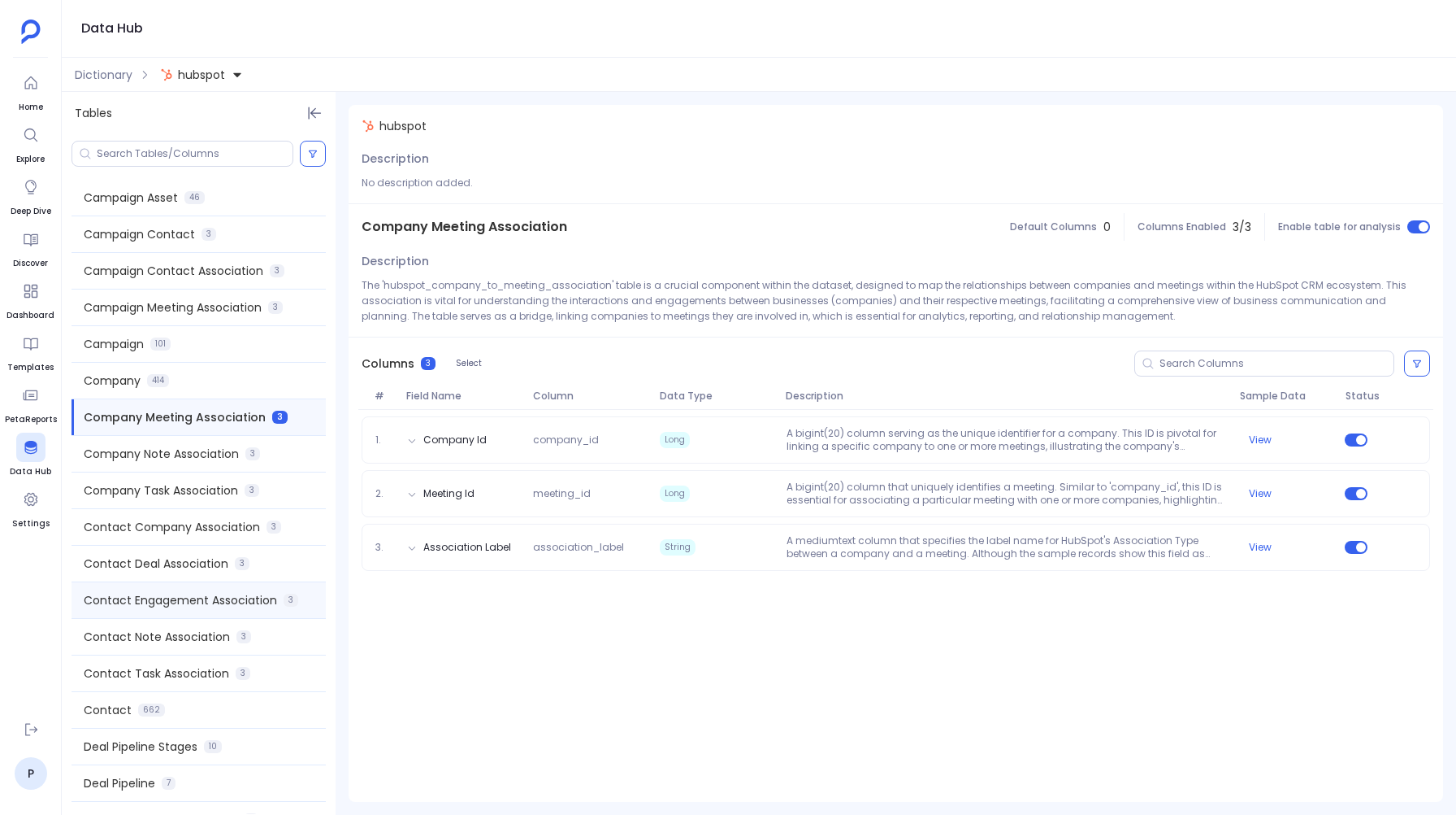
click at [141, 605] on span "Contact Engagement Association" at bounding box center [180, 600] width 194 height 17
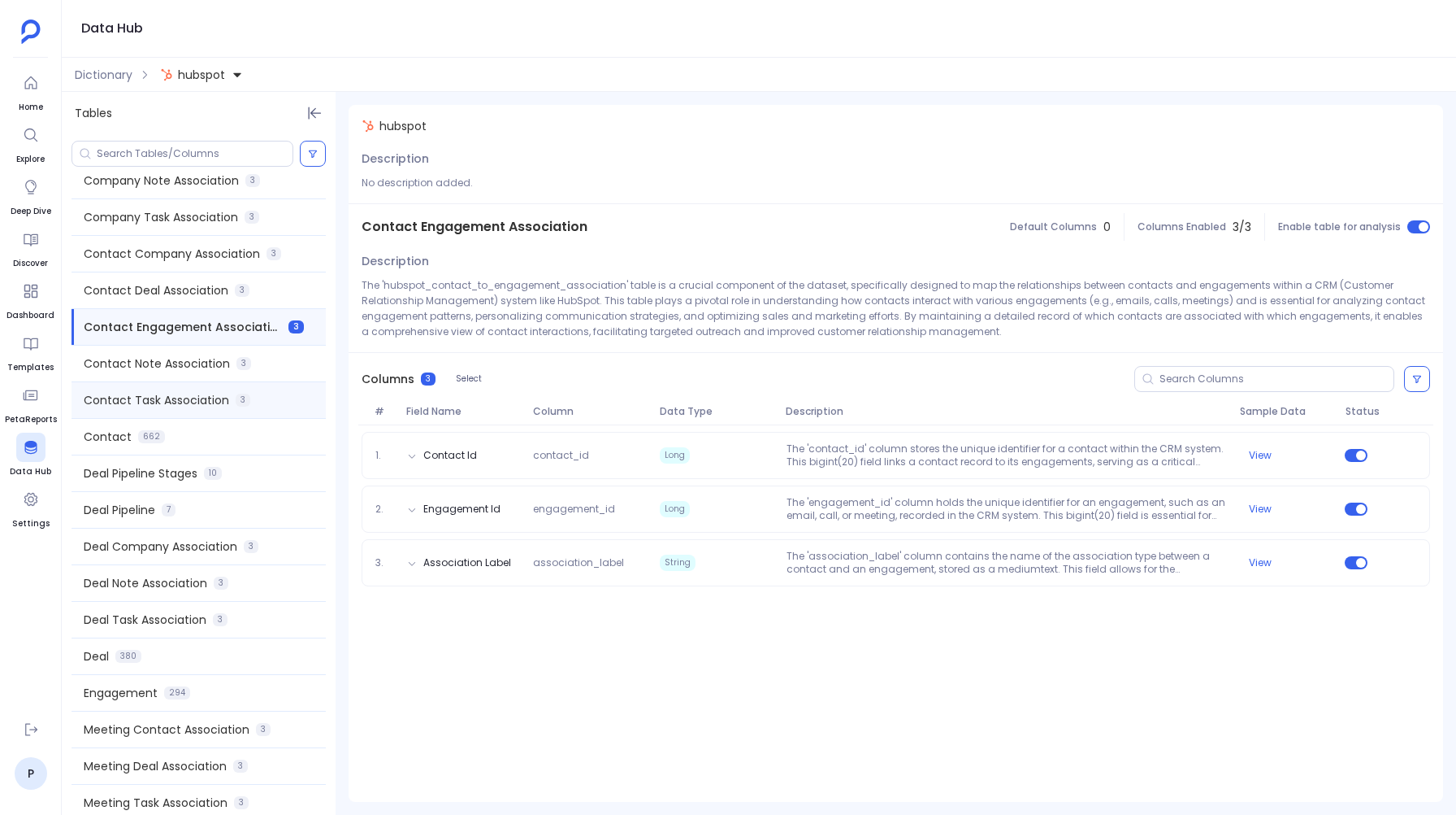
scroll to position [432, 0]
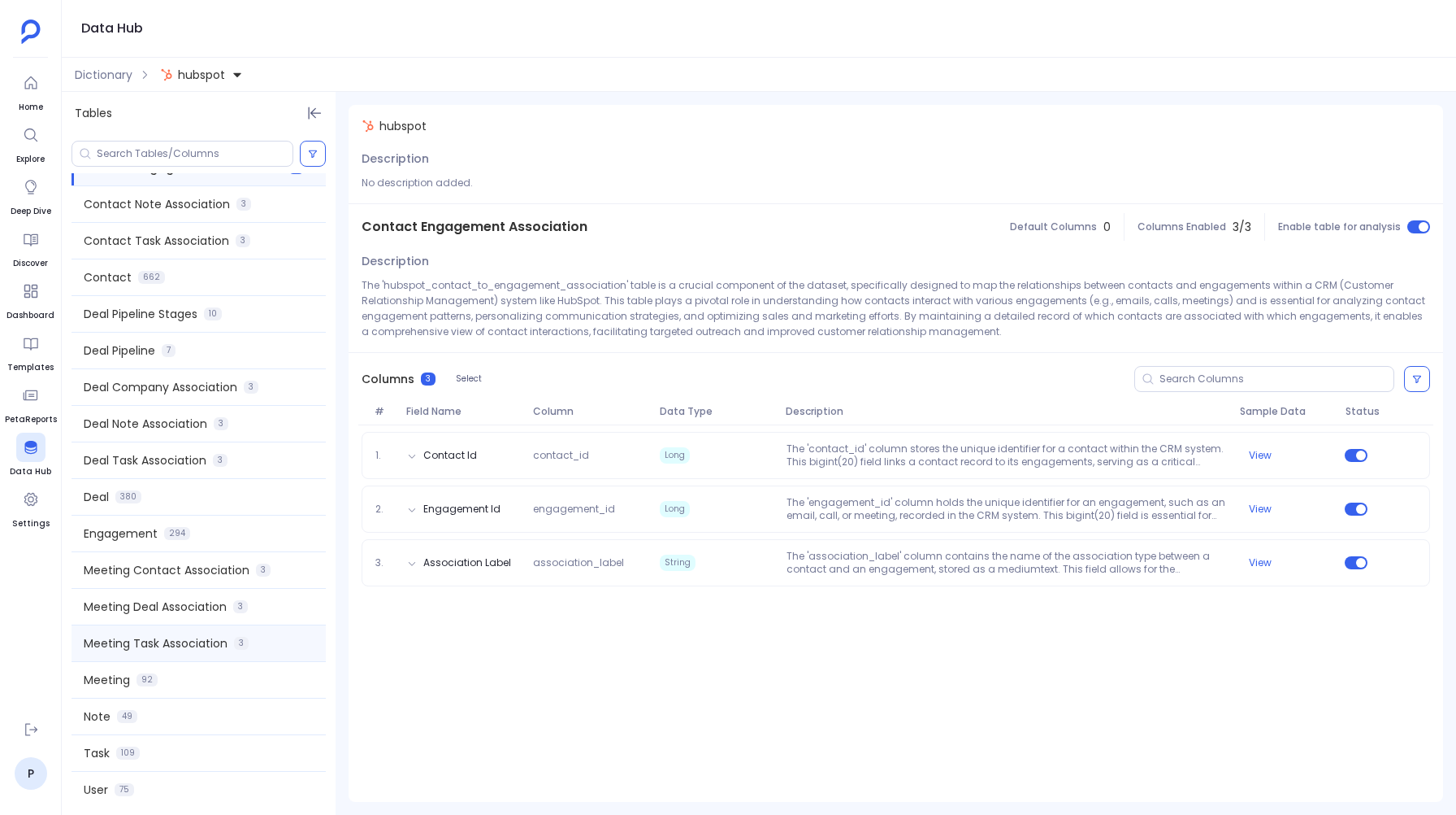
click at [143, 643] on span "Meeting Task Association" at bounding box center [156, 643] width 144 height 17
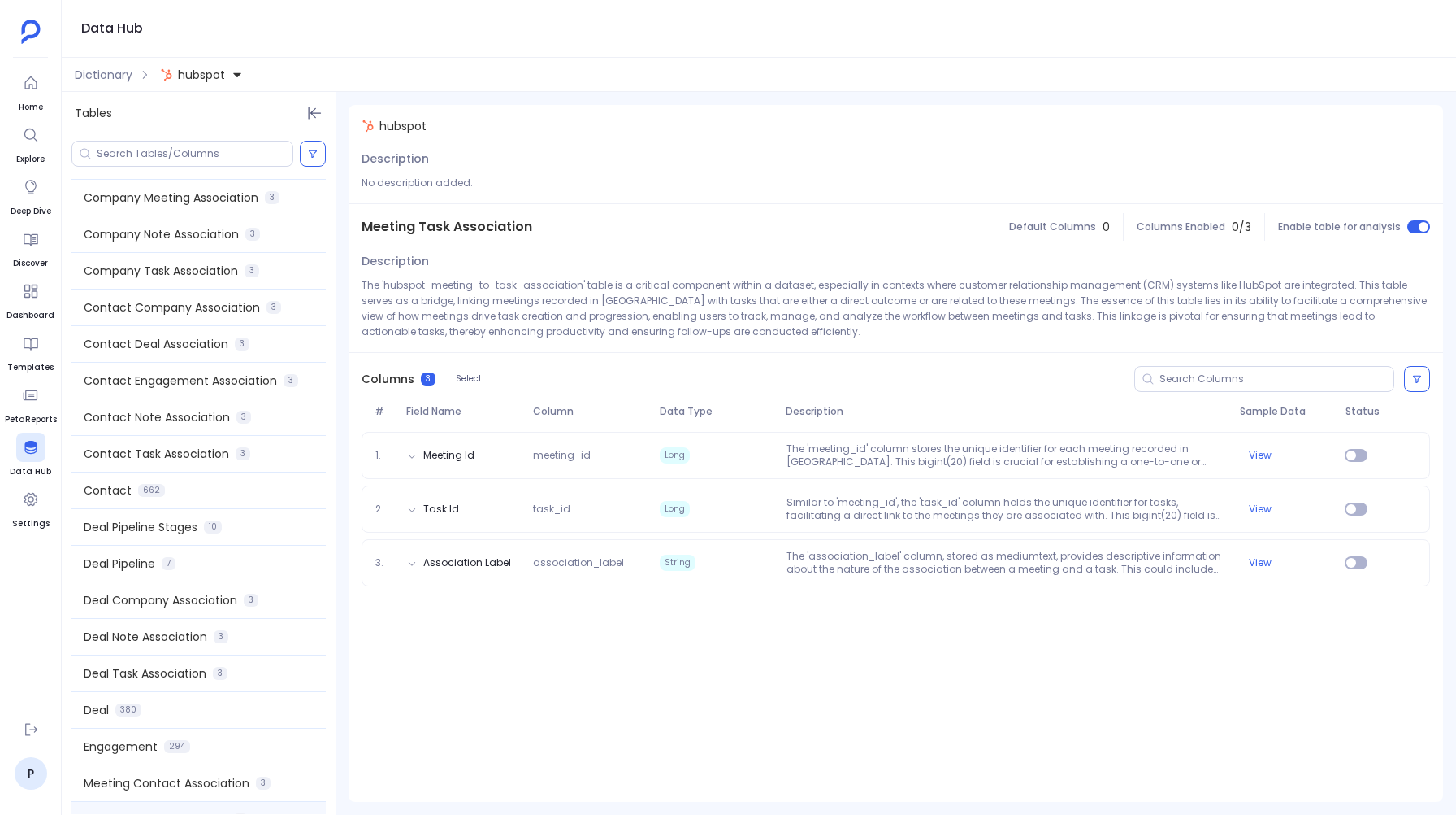
scroll to position [213, 0]
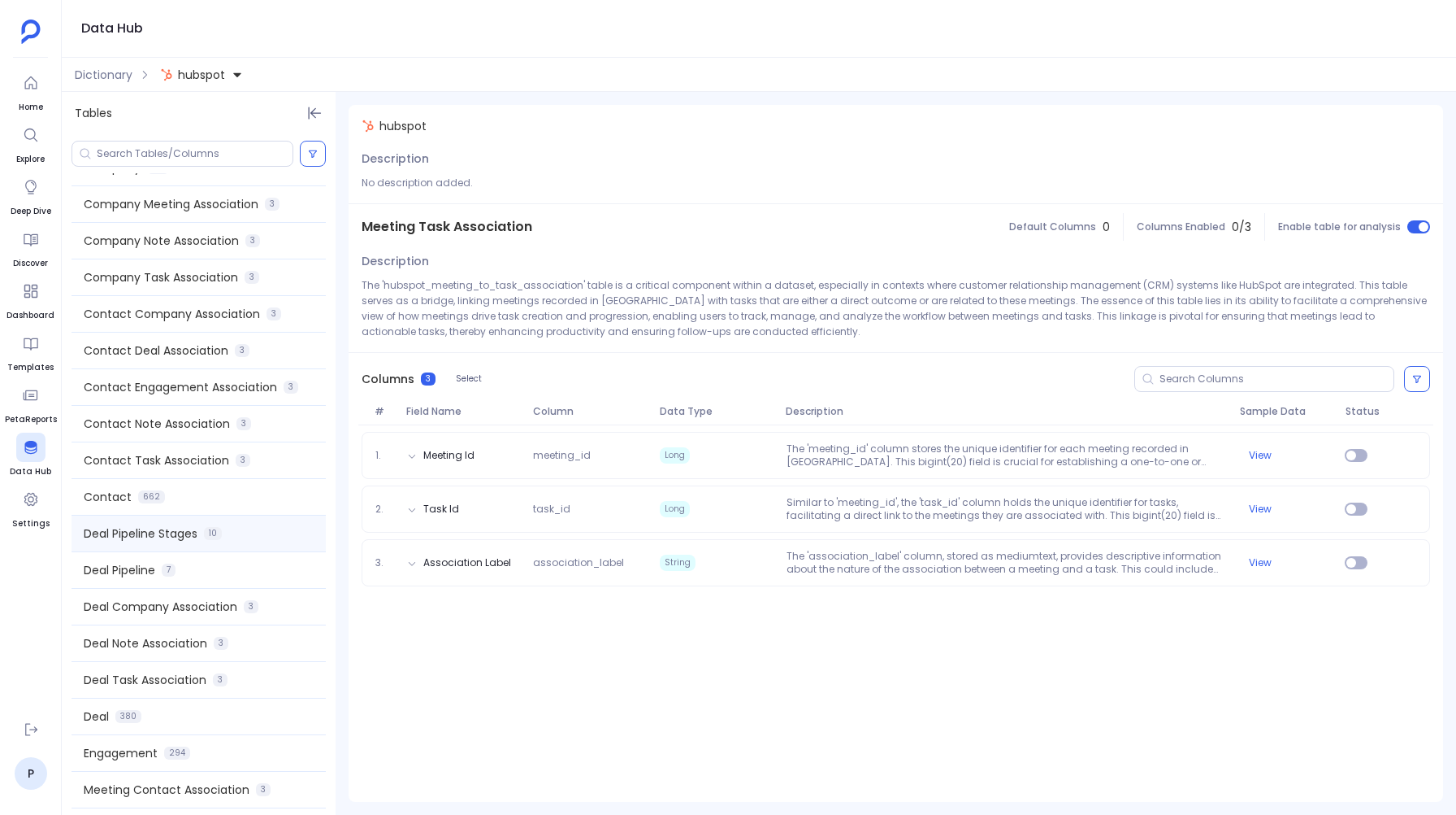
click at [130, 535] on span "Deal Pipeline Stages" at bounding box center [140, 533] width 114 height 17
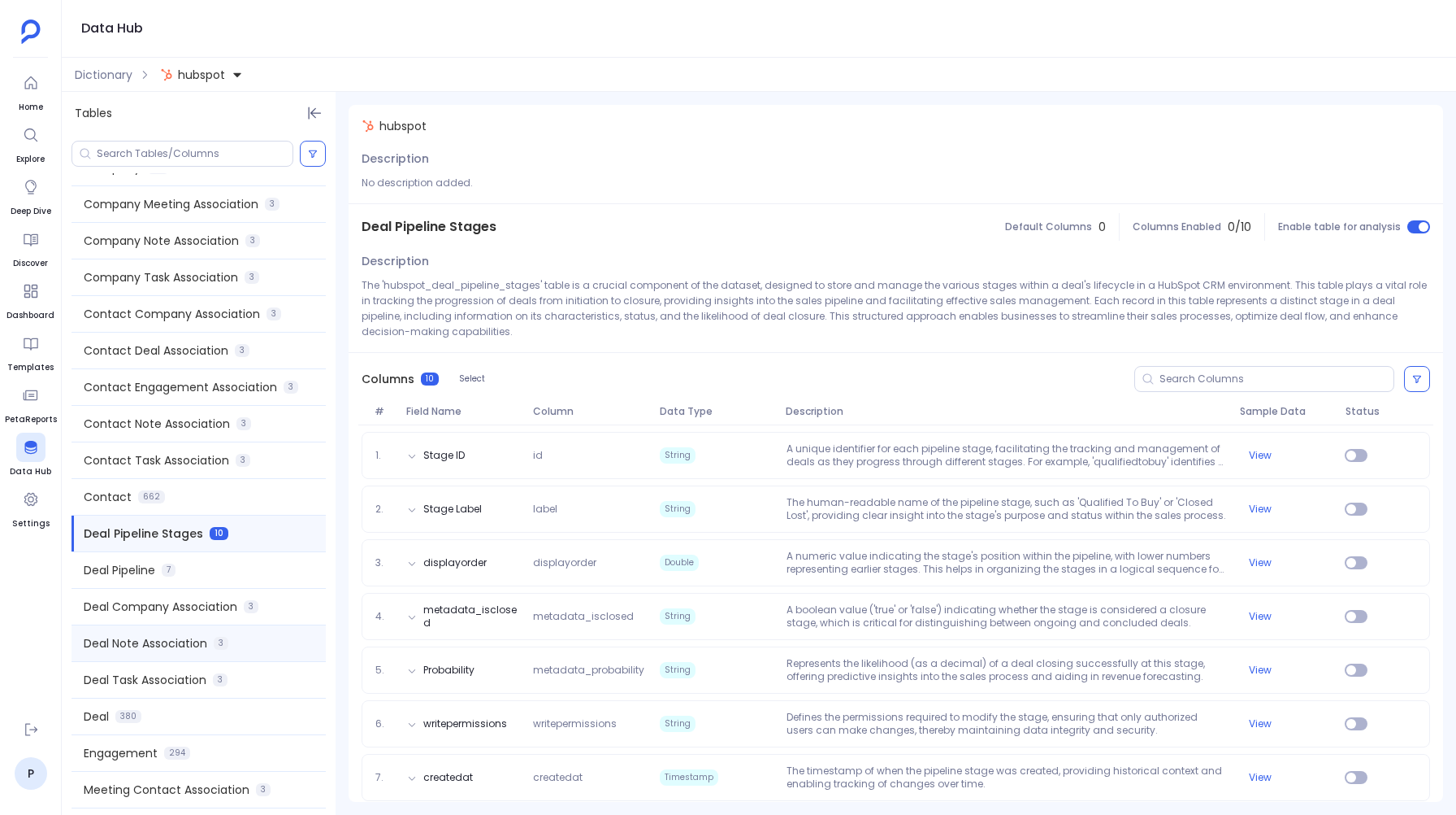
scroll to position [432, 0]
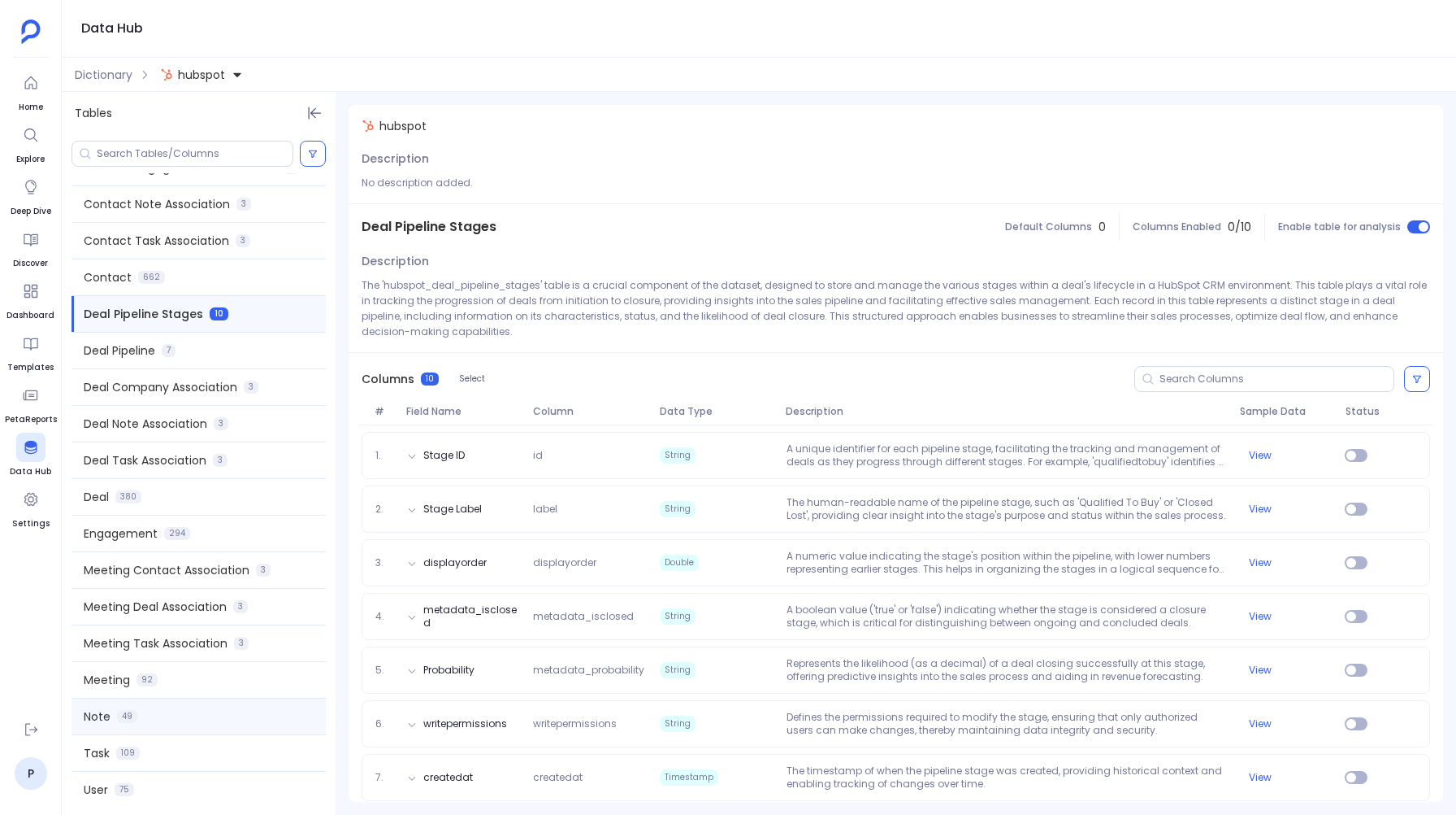
click at [182, 713] on div "Note 49" at bounding box center [198, 716] width 254 height 36
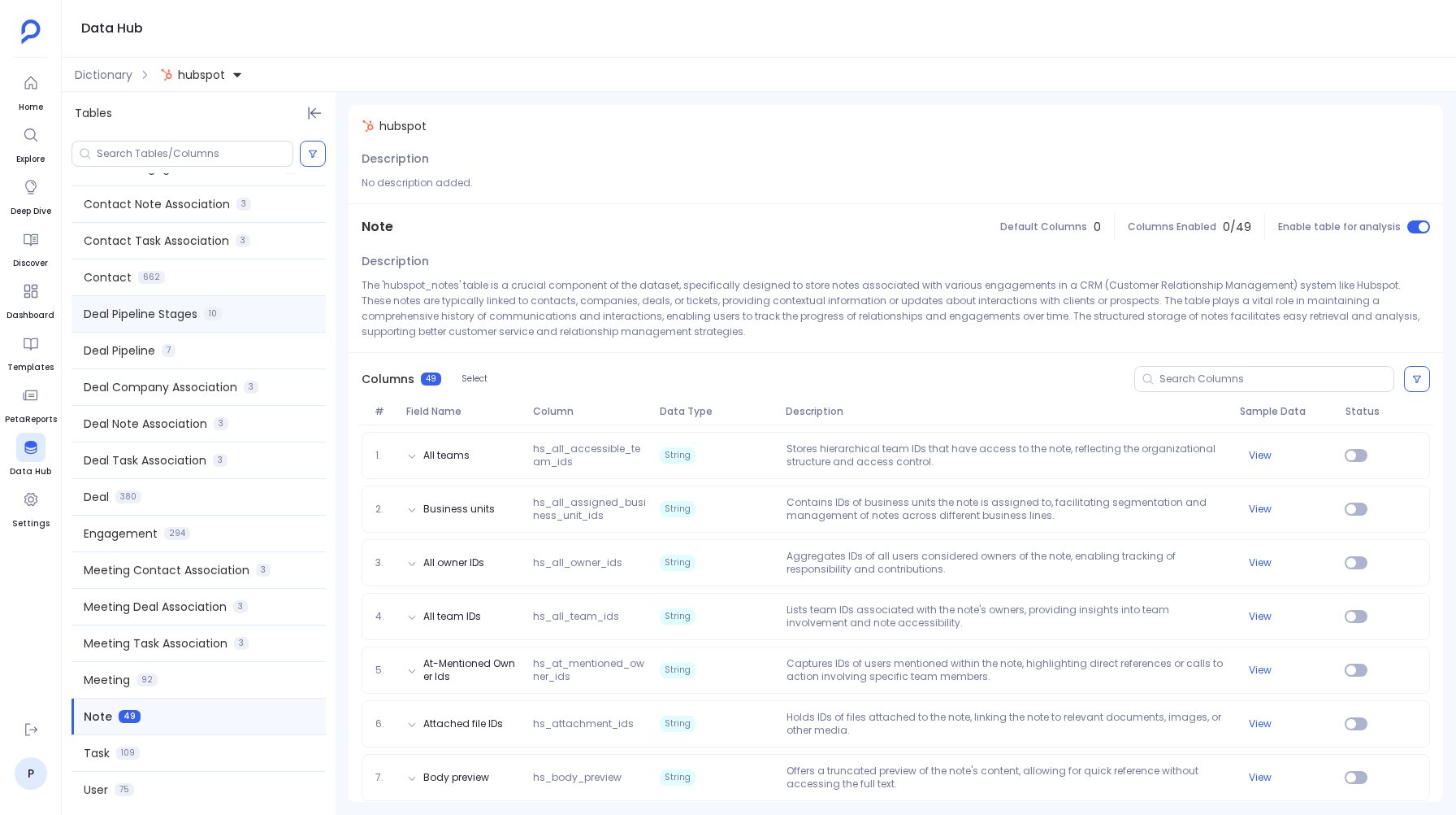
scroll to position [0, 0]
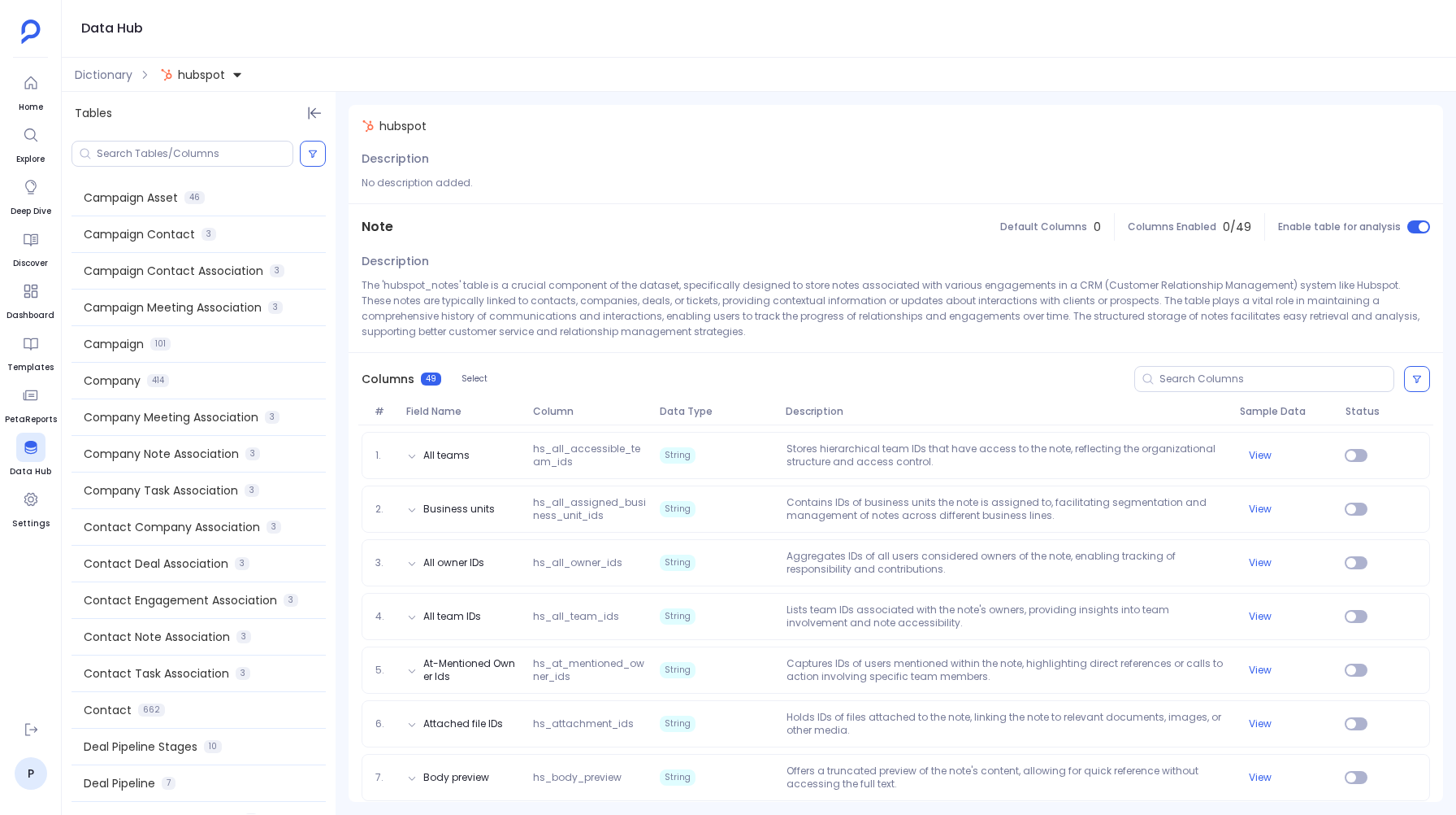
click at [160, 179] on div "Campaign Asset 46 Campaign Contact 3 Campaign Contact Association 3 Campaign Me…" at bounding box center [198, 494] width 273 height 641
click at [160, 190] on span "Campaign Asset" at bounding box center [130, 198] width 94 height 17
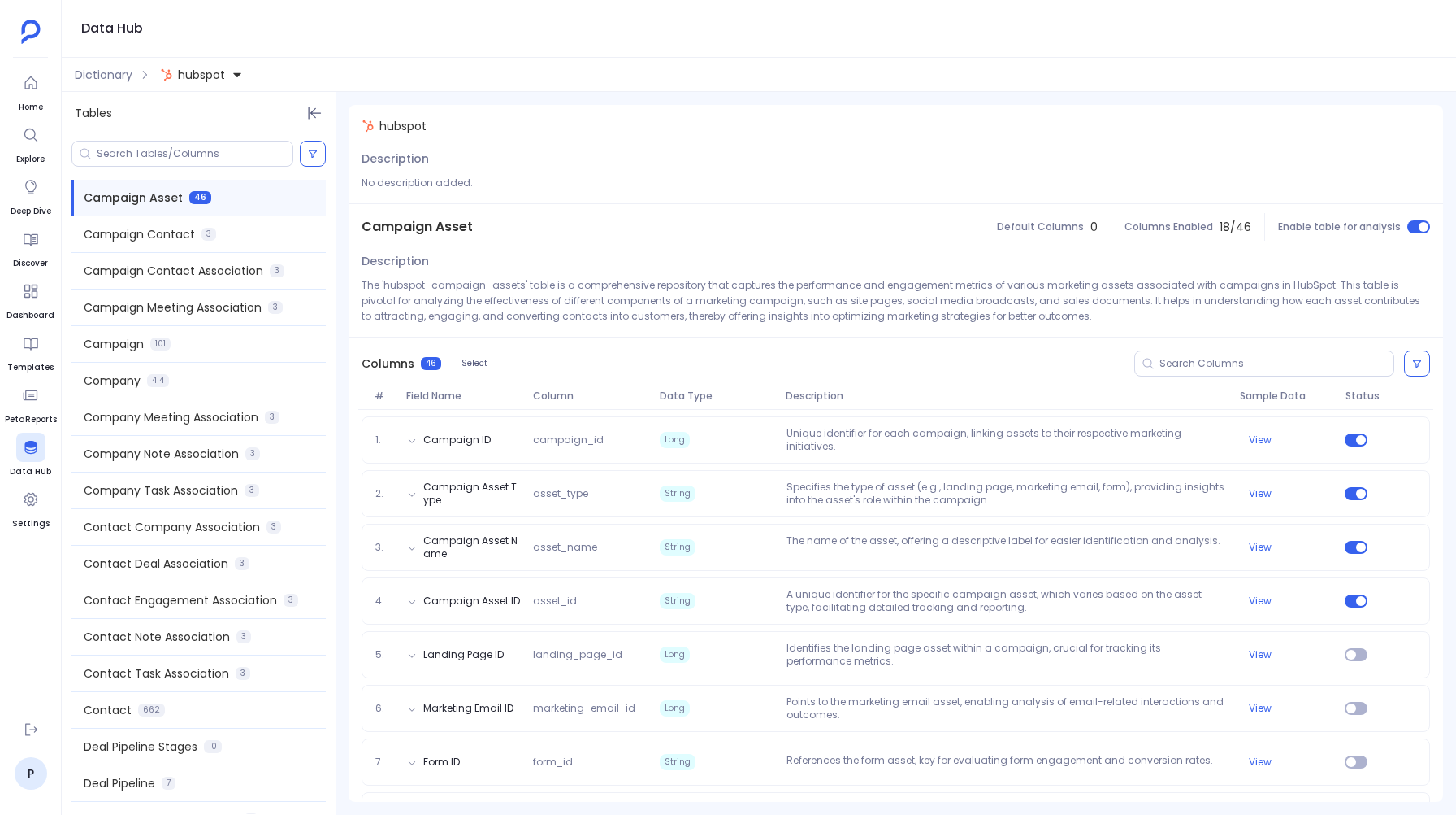
click at [193, 73] on span "hubspot" at bounding box center [201, 74] width 47 height 17
click at [207, 161] on div "salesforce" at bounding box center [279, 148] width 237 height 36
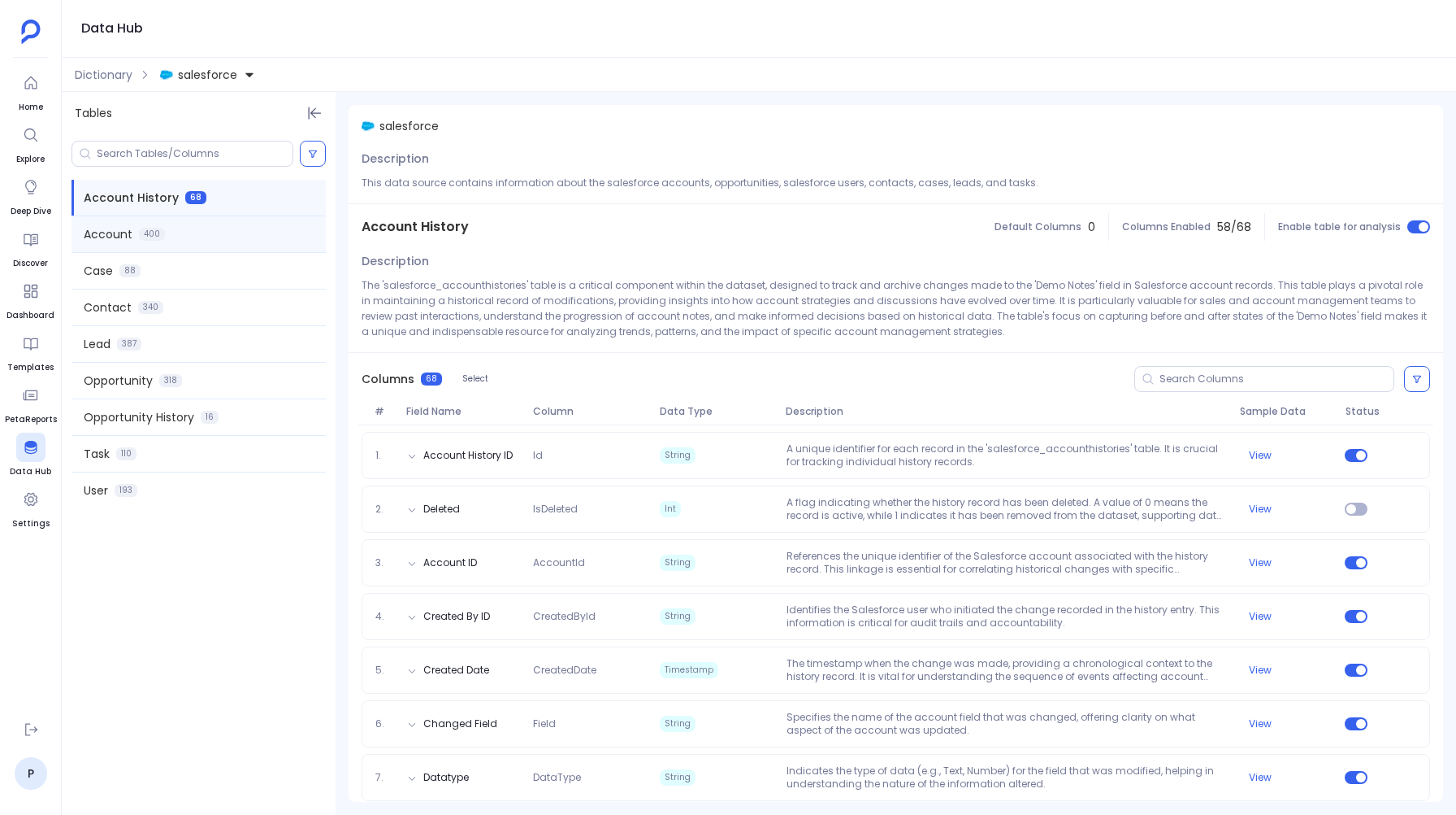
click at [110, 229] on span "Account" at bounding box center [108, 234] width 49 height 17
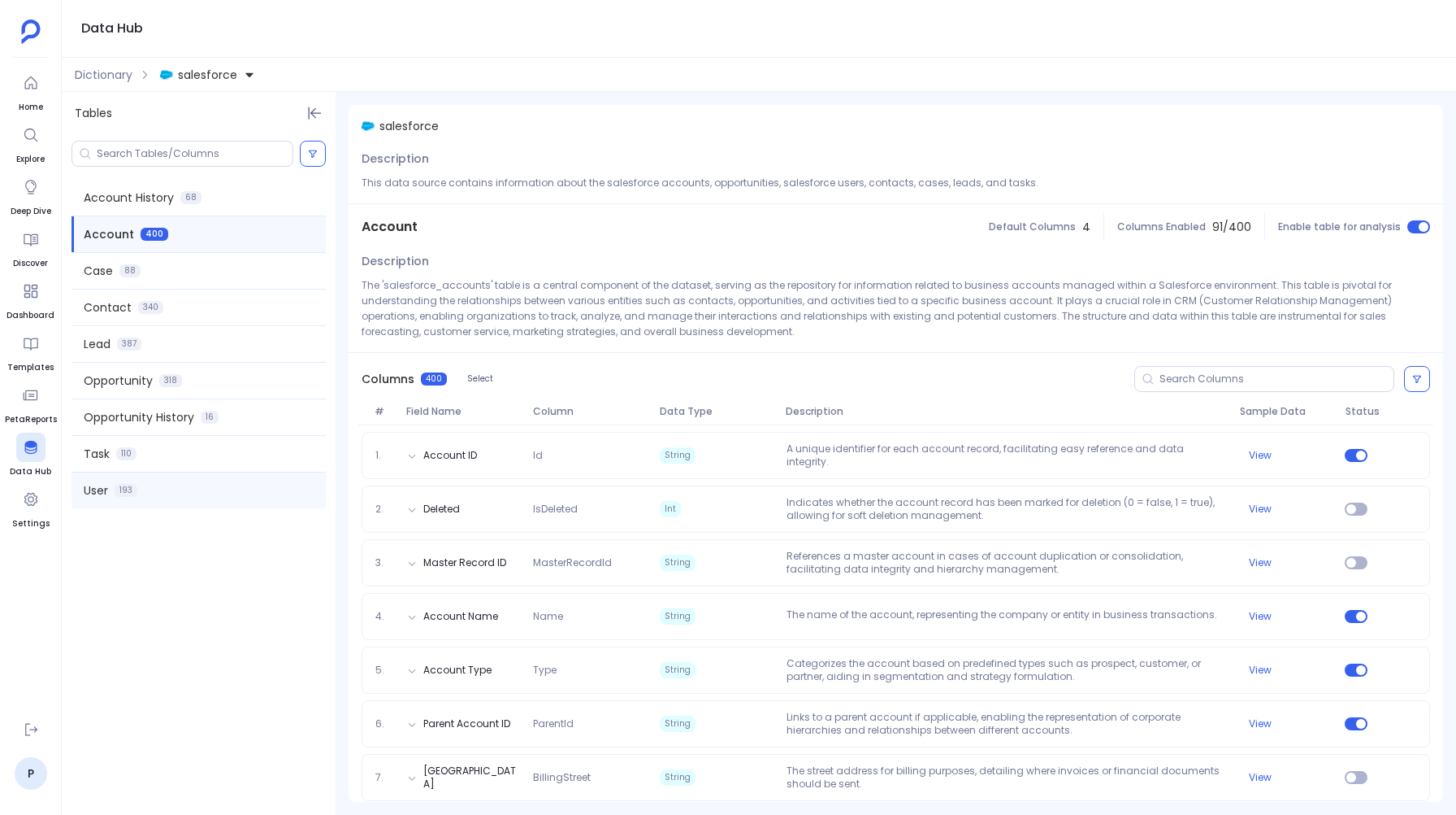
click at [102, 485] on span "User" at bounding box center [95, 490] width 24 height 17
